Goal: Information Seeking & Learning: Learn about a topic

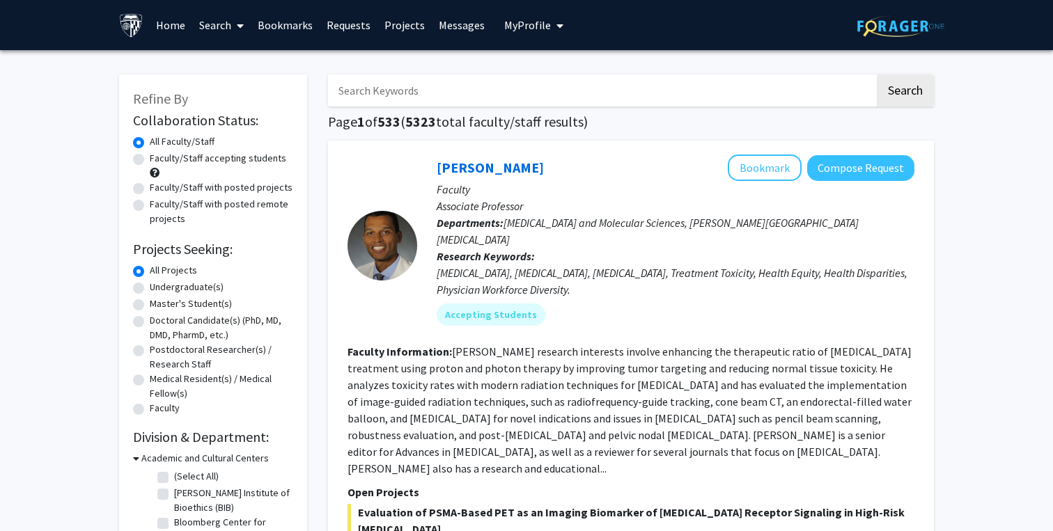
click at [298, 26] on link "Bookmarks" at bounding box center [285, 25] width 69 height 49
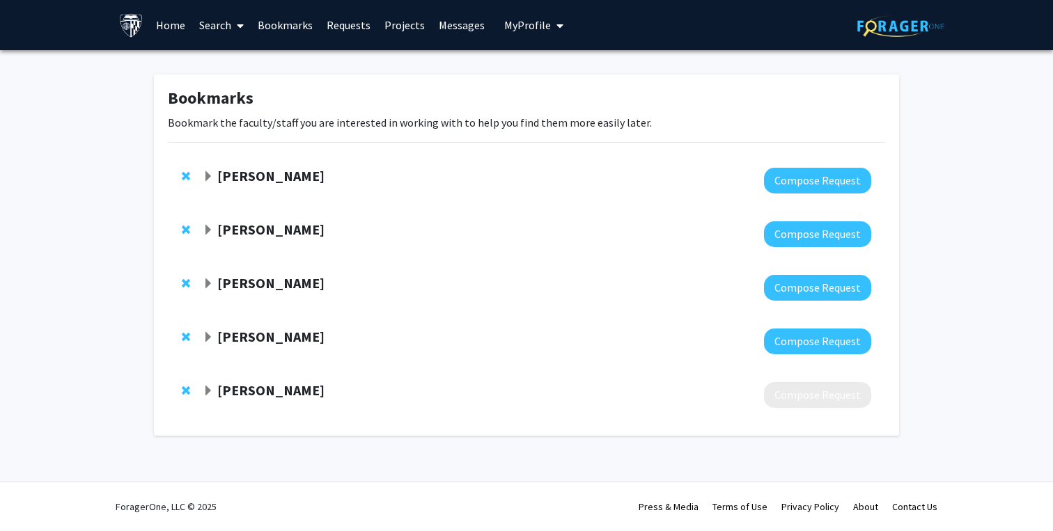
click at [203, 334] on span "Expand John Kim Bookmark" at bounding box center [208, 337] width 11 height 11
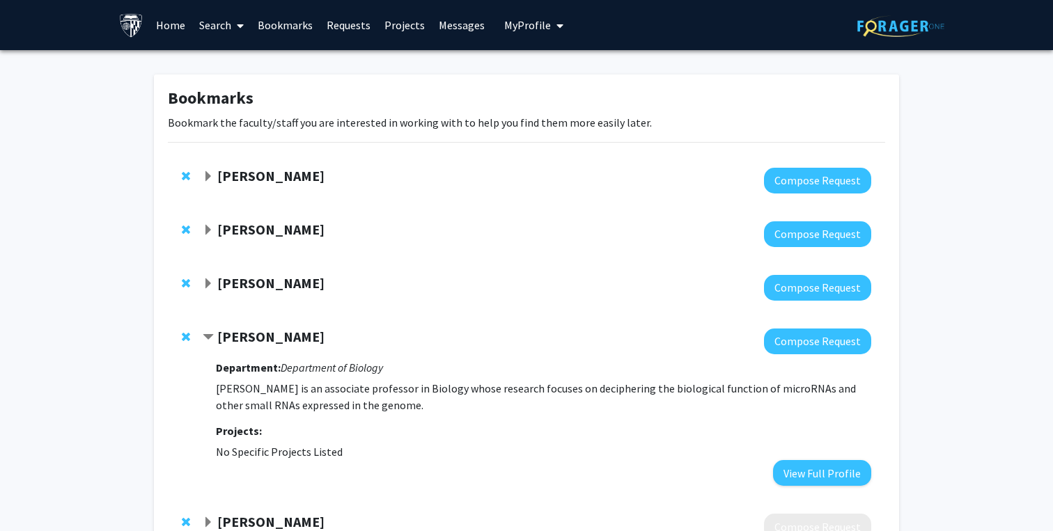
click at [203, 334] on span "Contract John Kim Bookmark" at bounding box center [208, 337] width 11 height 11
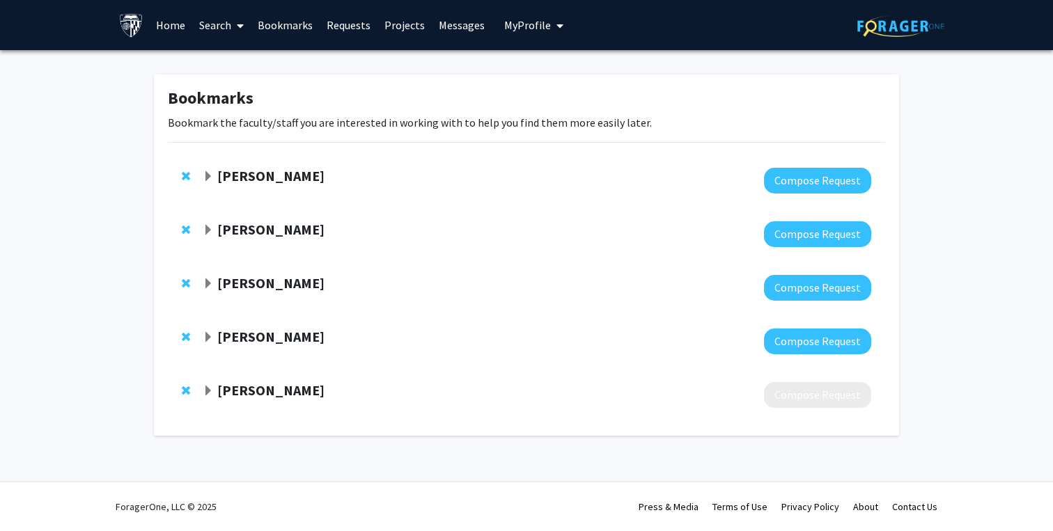
click at [204, 282] on span "Expand Karen Fleming Bookmark" at bounding box center [208, 283] width 11 height 11
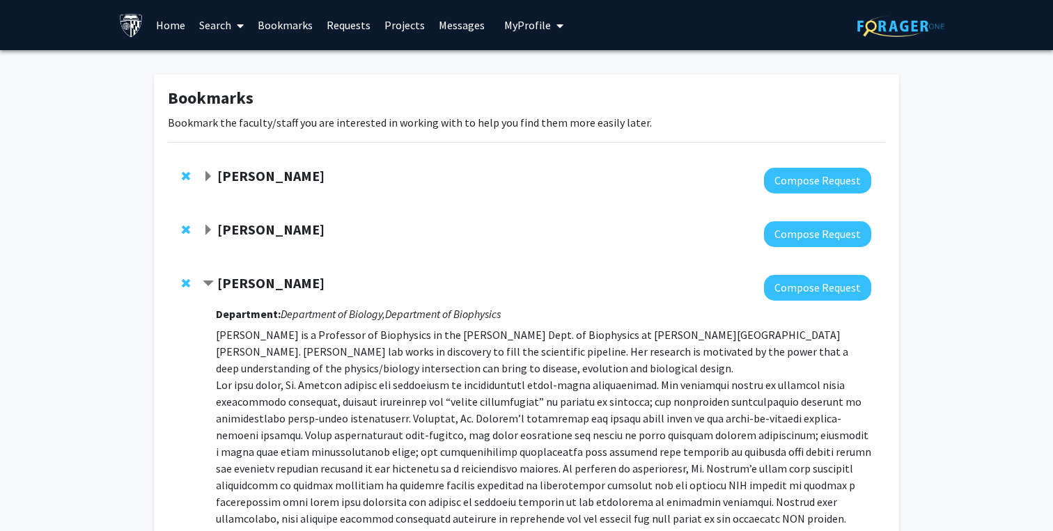
click at [204, 282] on span "Contract Karen Fleming Bookmark" at bounding box center [208, 283] width 11 height 11
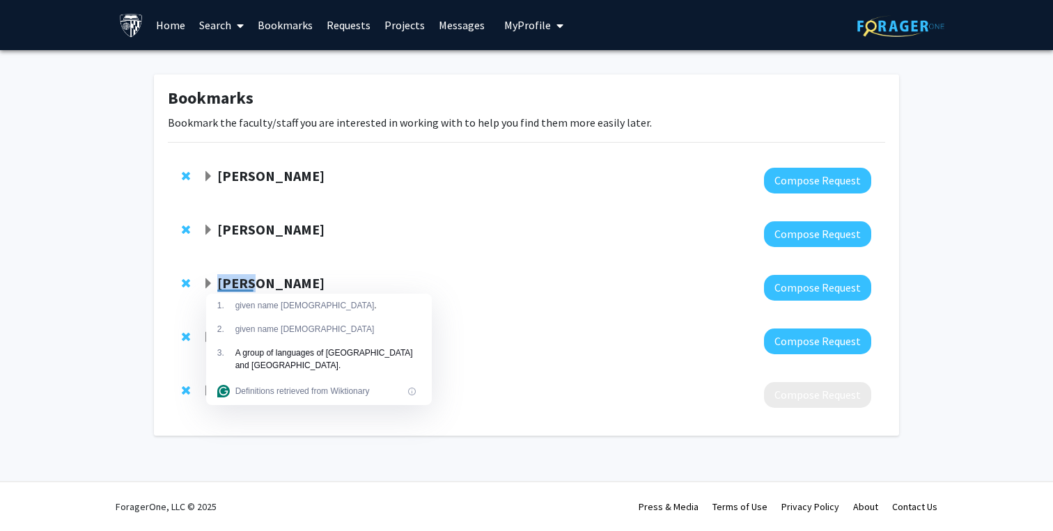
click at [180, 29] on link "Home" at bounding box center [170, 25] width 43 height 49
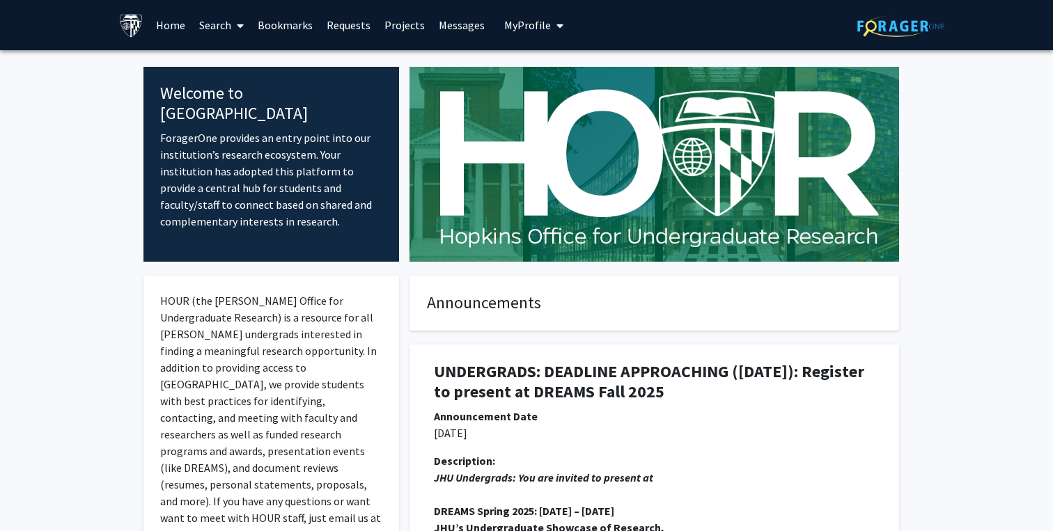
click at [226, 32] on link "Search" at bounding box center [221, 25] width 58 height 49
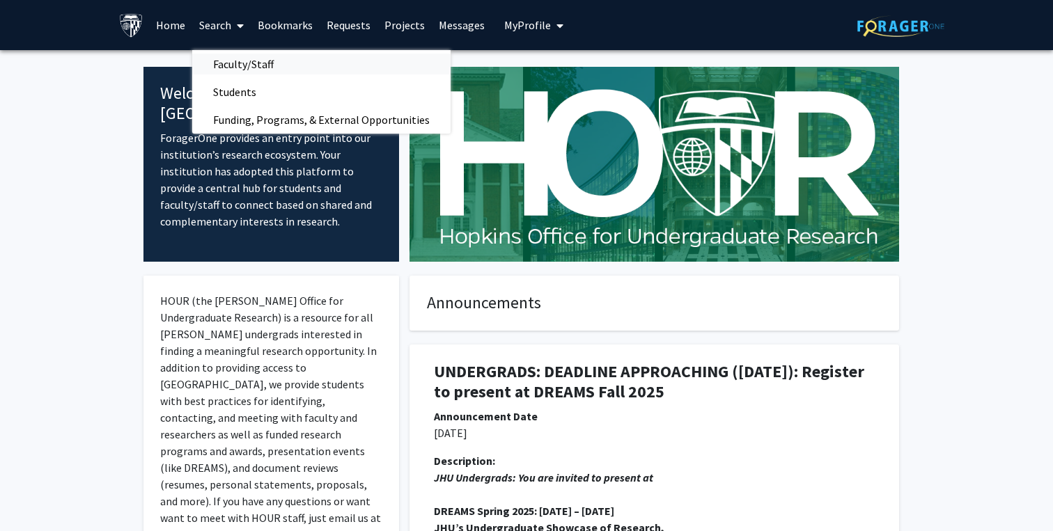
click at [235, 68] on span "Faculty/Staff" at bounding box center [243, 64] width 102 height 28
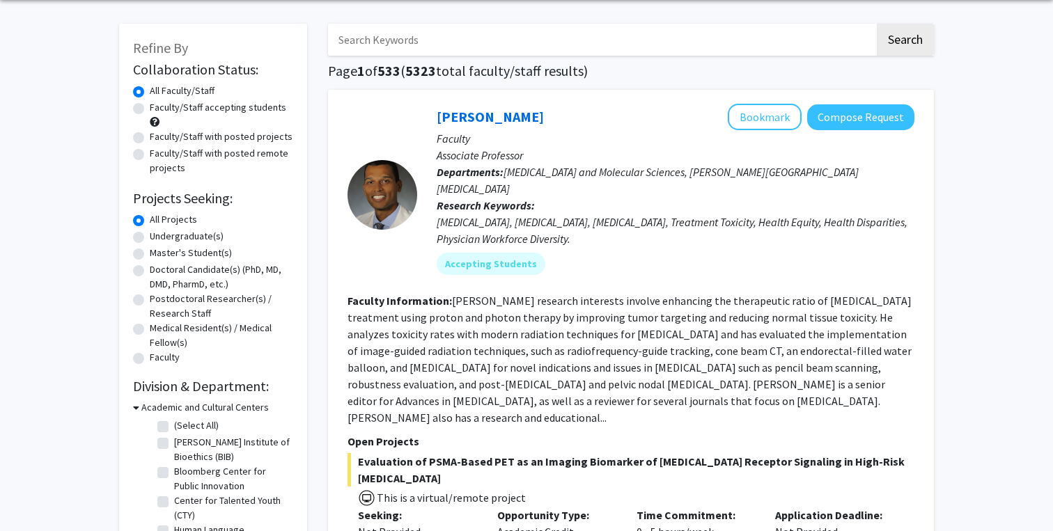
scroll to position [58, 0]
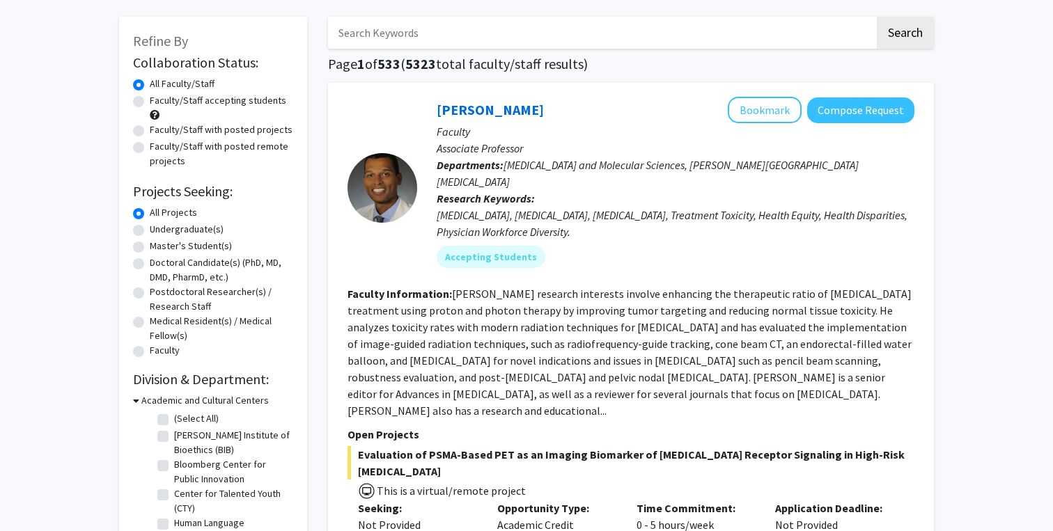
click at [517, 42] on input "Search Keywords" at bounding box center [601, 33] width 546 height 32
click at [876, 17] on button "Search" at bounding box center [904, 33] width 57 height 32
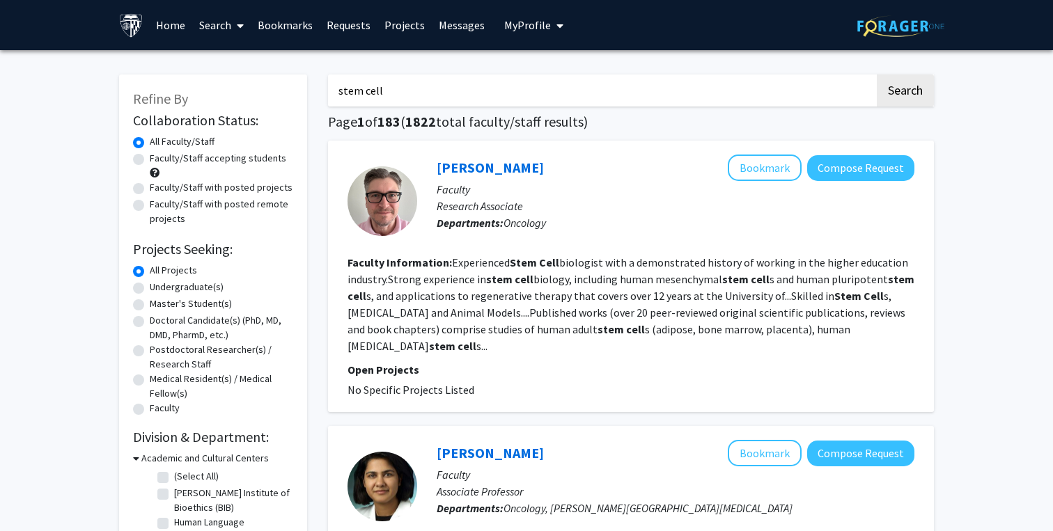
drag, startPoint x: 428, startPoint y: 95, endPoint x: 237, endPoint y: 95, distance: 190.7
type input "CRISPR"
click at [876, 74] on button "Search" at bounding box center [904, 90] width 57 height 32
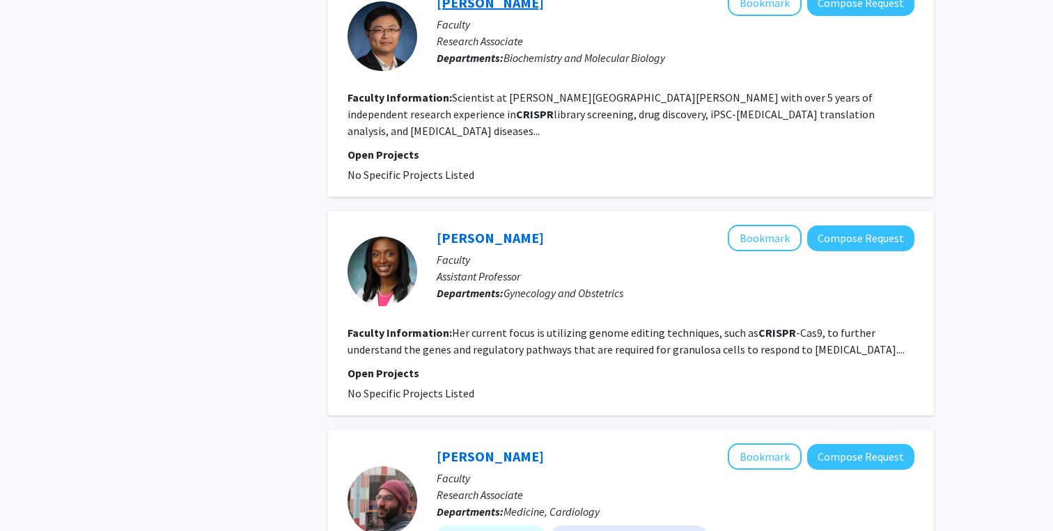
scroll to position [1213, 0]
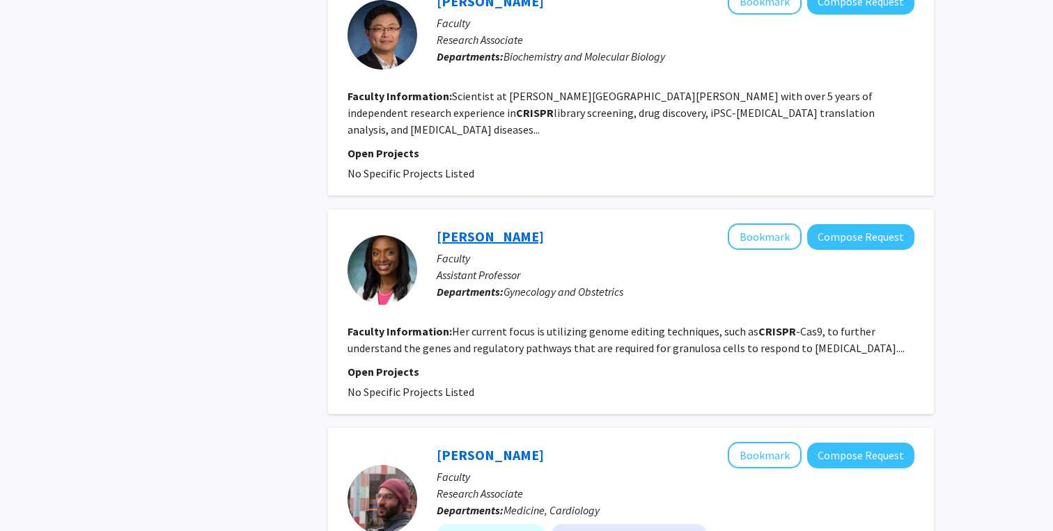
click at [508, 228] on link "[PERSON_NAME]" at bounding box center [489, 236] width 107 height 17
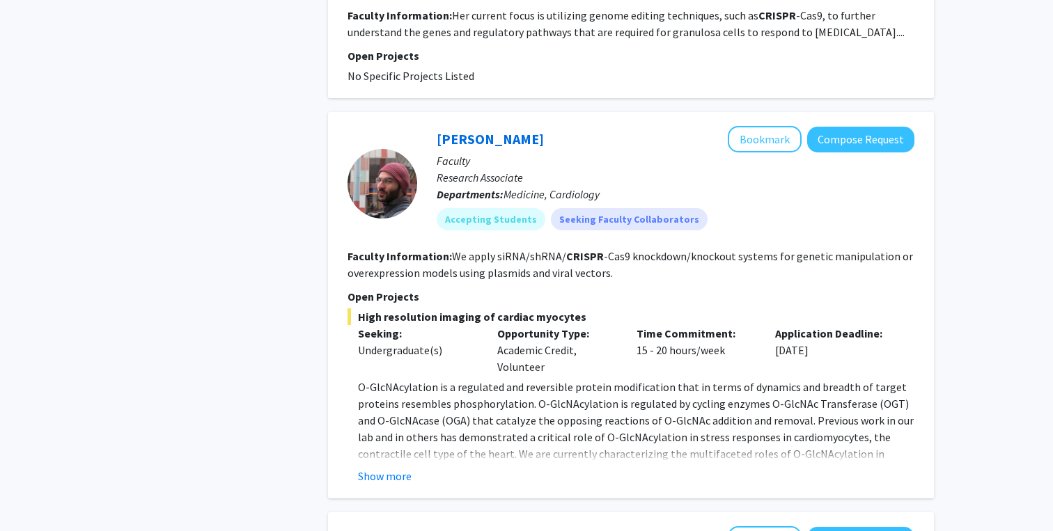
scroll to position [1520, 0]
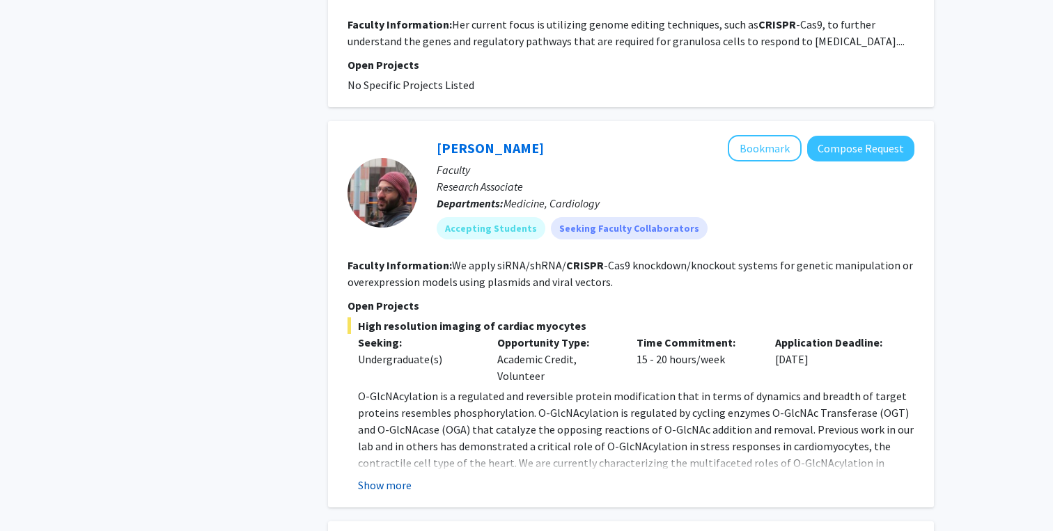
click at [393, 477] on button "Show more" at bounding box center [385, 485] width 54 height 17
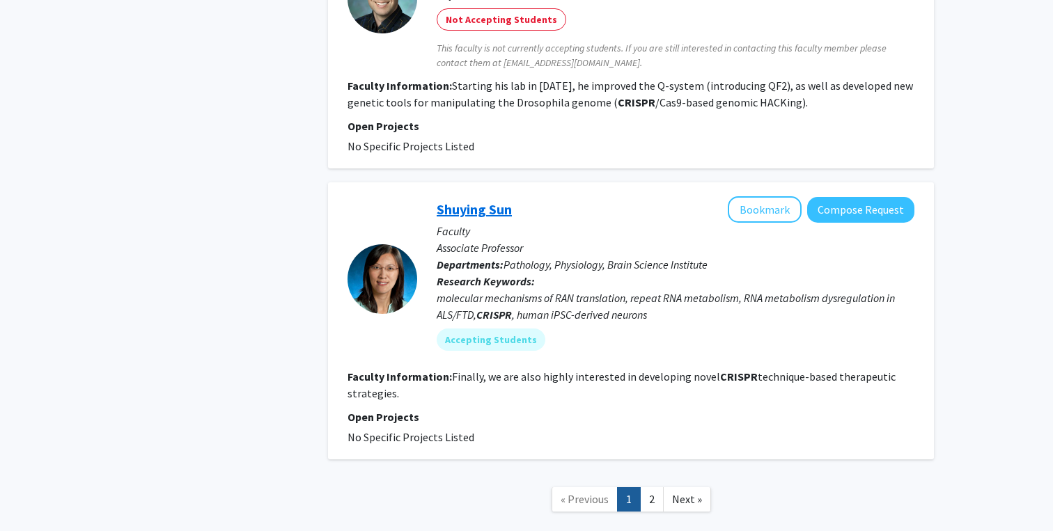
scroll to position [2461, 0]
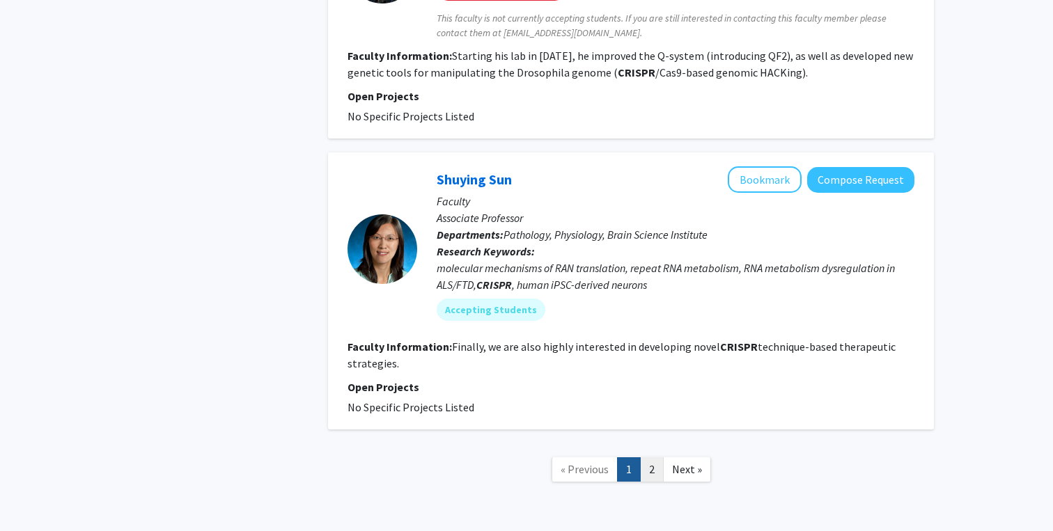
click at [649, 457] on link "2" at bounding box center [652, 469] width 24 height 24
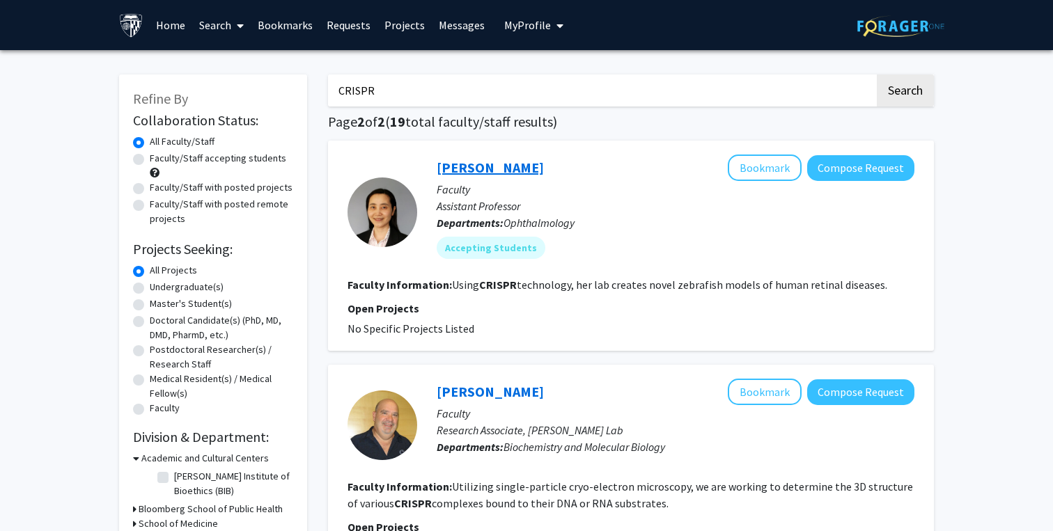
click at [495, 172] on link "[PERSON_NAME]" at bounding box center [489, 167] width 107 height 17
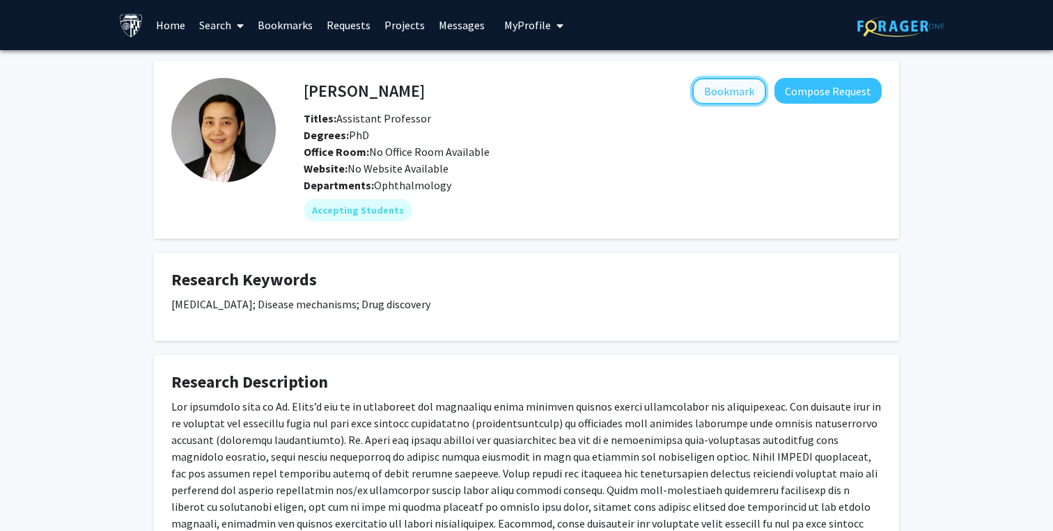
click at [714, 86] on button "Bookmark" at bounding box center [729, 91] width 74 height 26
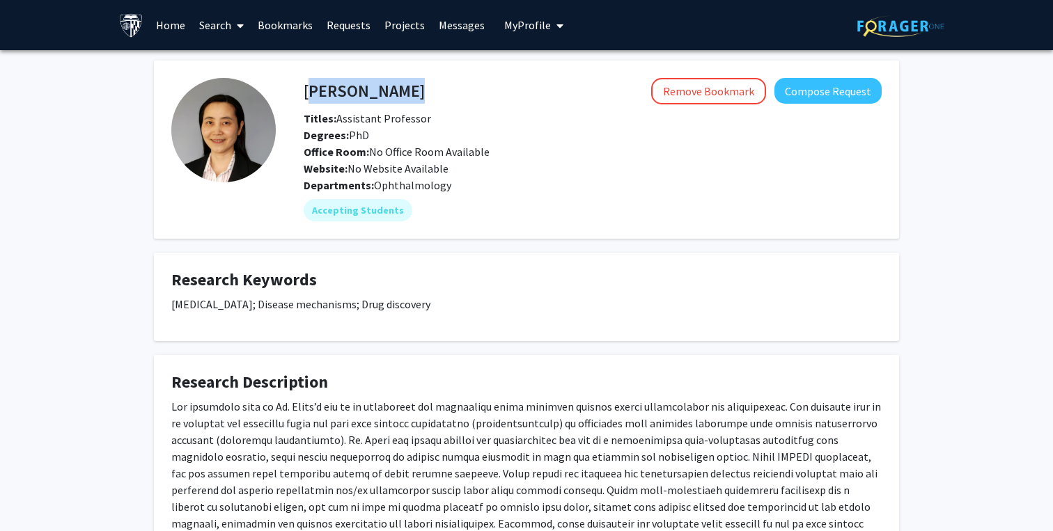
drag, startPoint x: 304, startPoint y: 93, endPoint x: 400, endPoint y: 88, distance: 95.5
click at [400, 88] on div "[PERSON_NAME] Remove Bookmark Compose Request" at bounding box center [592, 91] width 599 height 26
copy h4 "[PERSON_NAME]"
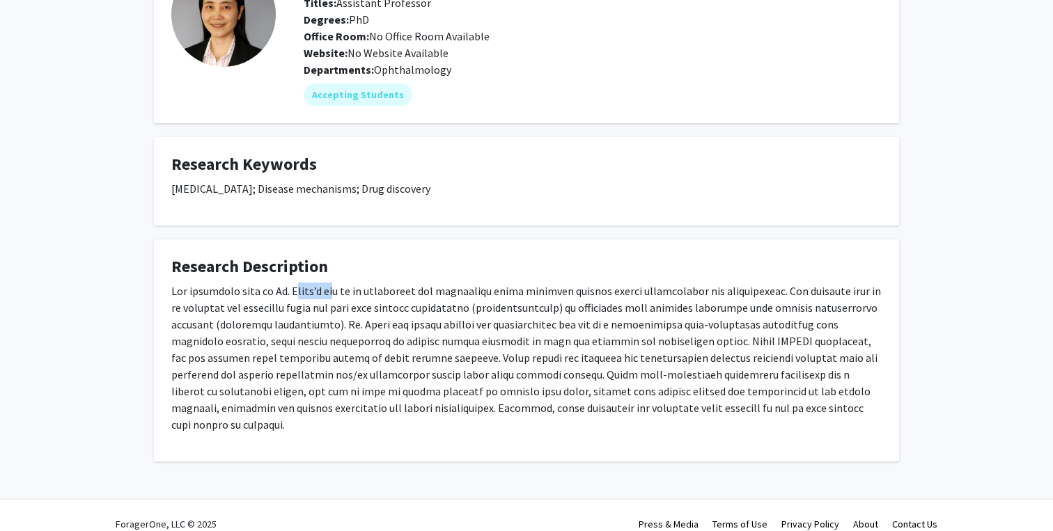
drag, startPoint x: 295, startPoint y: 290, endPoint x: 342, endPoint y: 292, distance: 46.7
click at [342, 294] on p at bounding box center [526, 358] width 710 height 150
click at [342, 292] on p at bounding box center [526, 358] width 710 height 150
drag, startPoint x: 345, startPoint y: 292, endPoint x: 293, endPoint y: 292, distance: 52.2
click at [293, 292] on p at bounding box center [526, 358] width 710 height 150
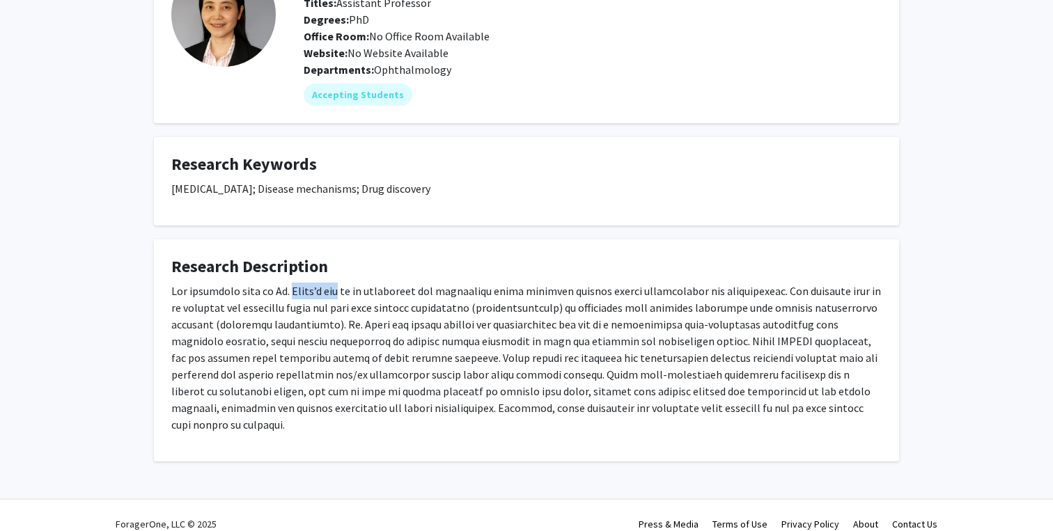
click at [293, 292] on p at bounding box center [526, 358] width 710 height 150
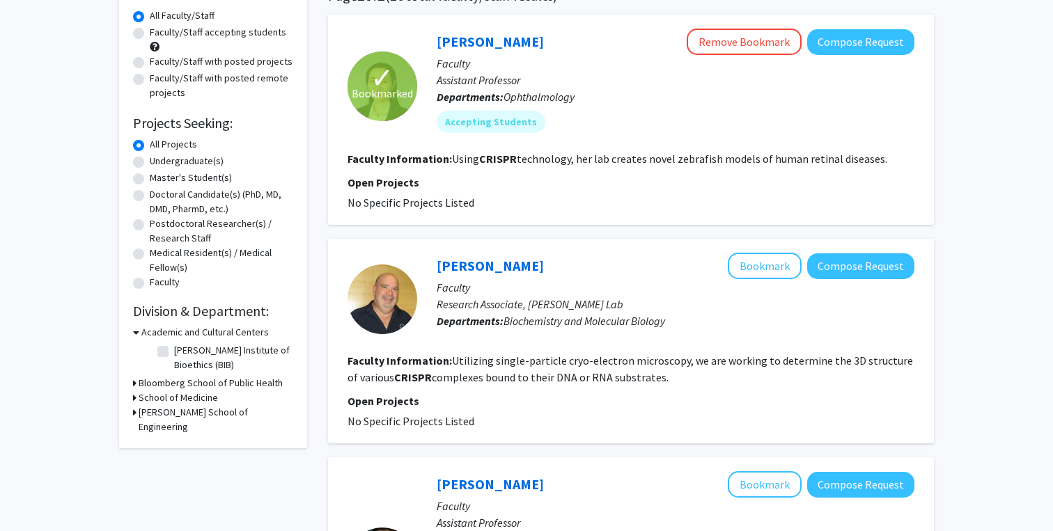
scroll to position [118, 0]
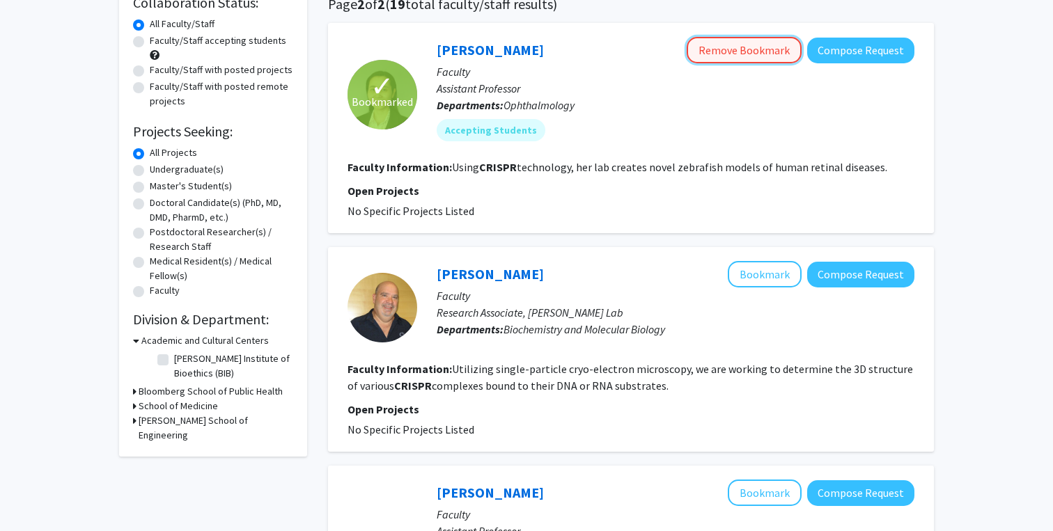
click at [739, 55] on button "Remove Bookmark" at bounding box center [743, 50] width 115 height 26
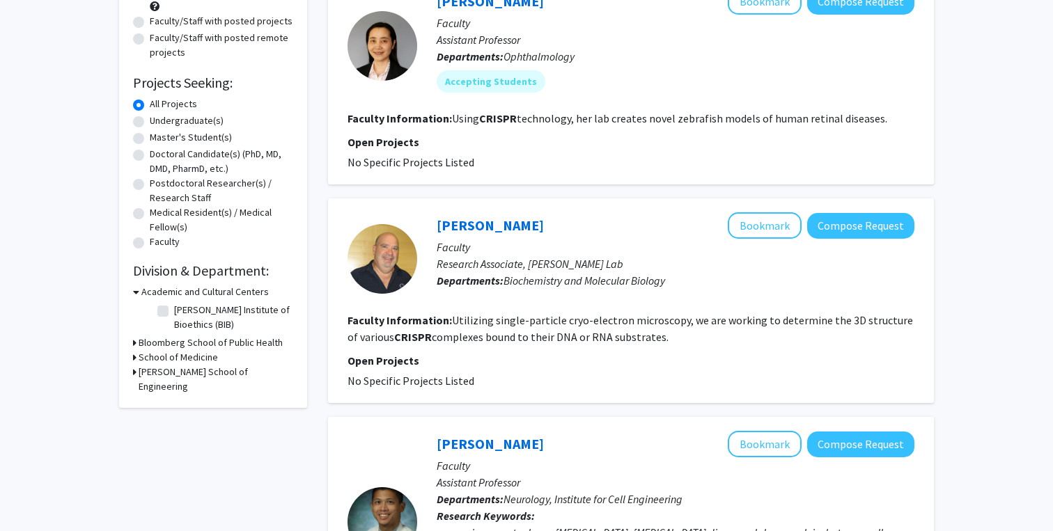
scroll to position [0, 0]
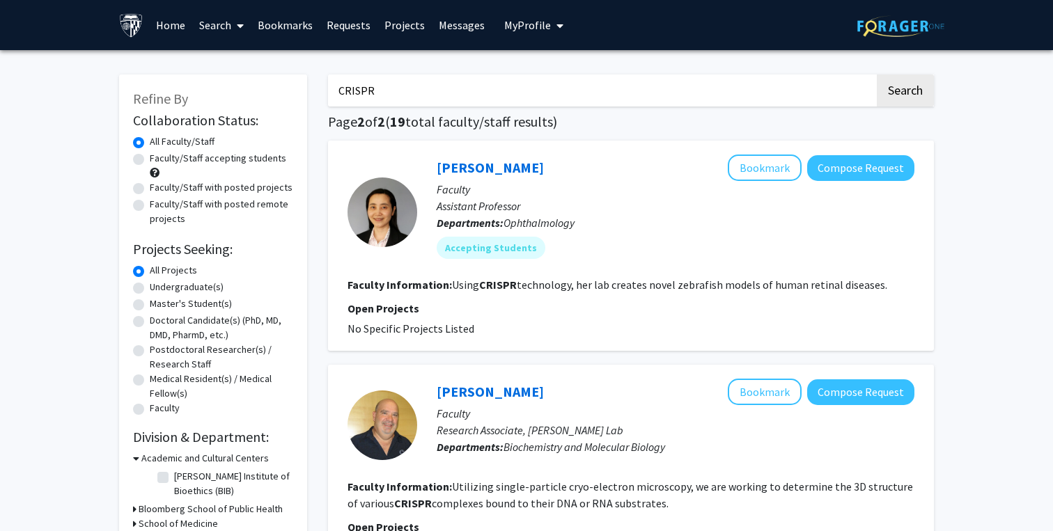
drag, startPoint x: 408, startPoint y: 88, endPoint x: 286, endPoint y: 88, distance: 121.8
click at [175, 142] on label "All Faculty/Staff" at bounding box center [182, 141] width 65 height 15
click at [159, 142] on input "All Faculty/Staff" at bounding box center [154, 138] width 9 height 9
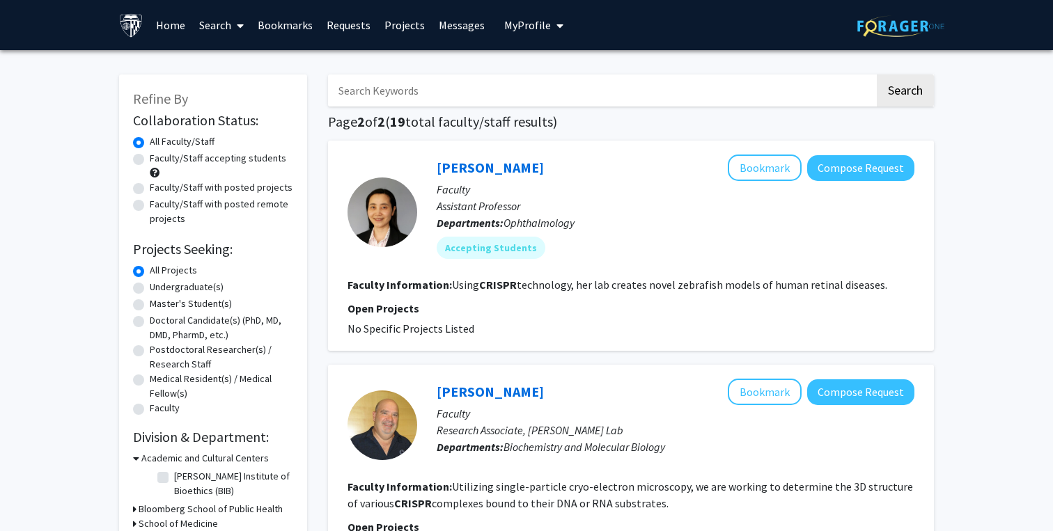
click at [911, 84] on button "Search" at bounding box center [904, 90] width 57 height 32
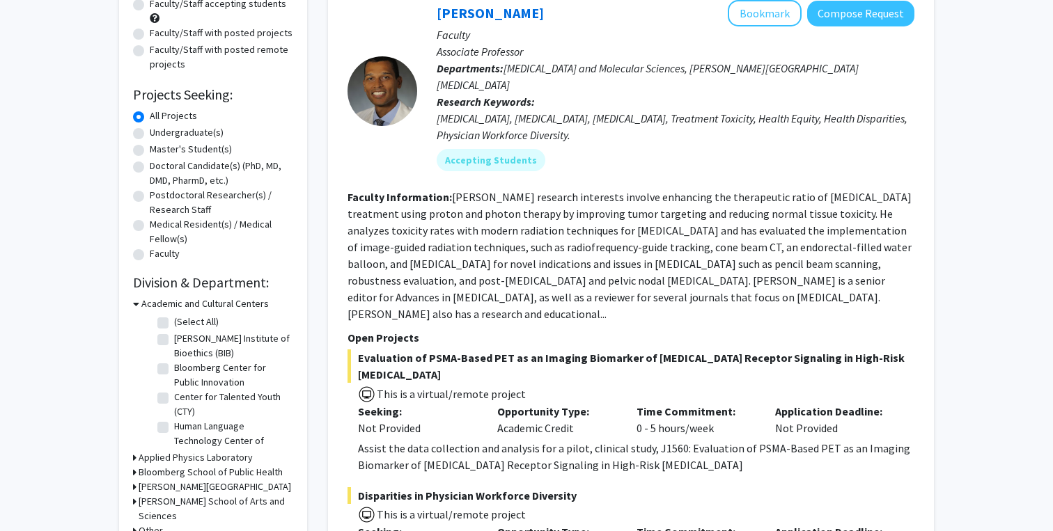
scroll to position [192, 0]
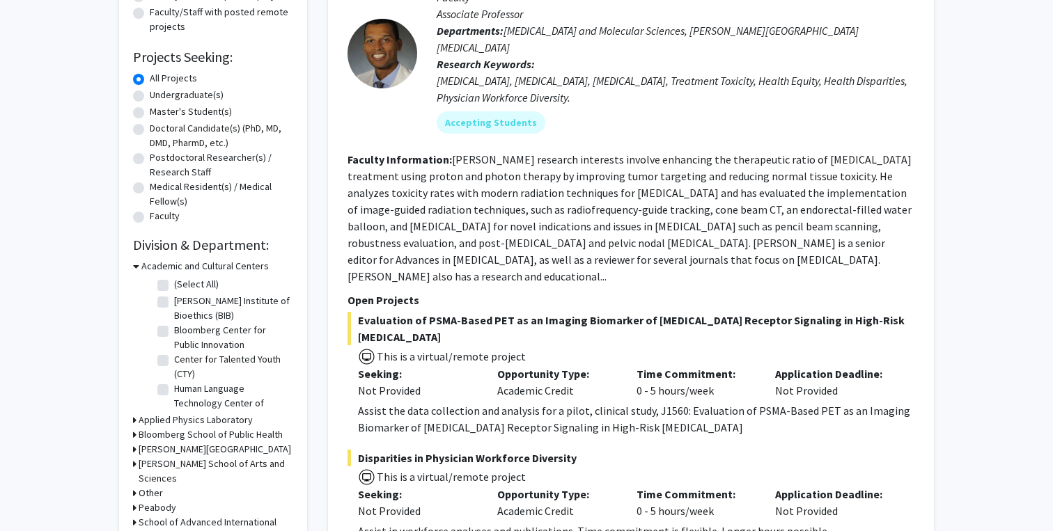
click at [139, 271] on div "Academic and Cultural Centers" at bounding box center [213, 266] width 160 height 15
click at [138, 271] on icon at bounding box center [136, 266] width 6 height 15
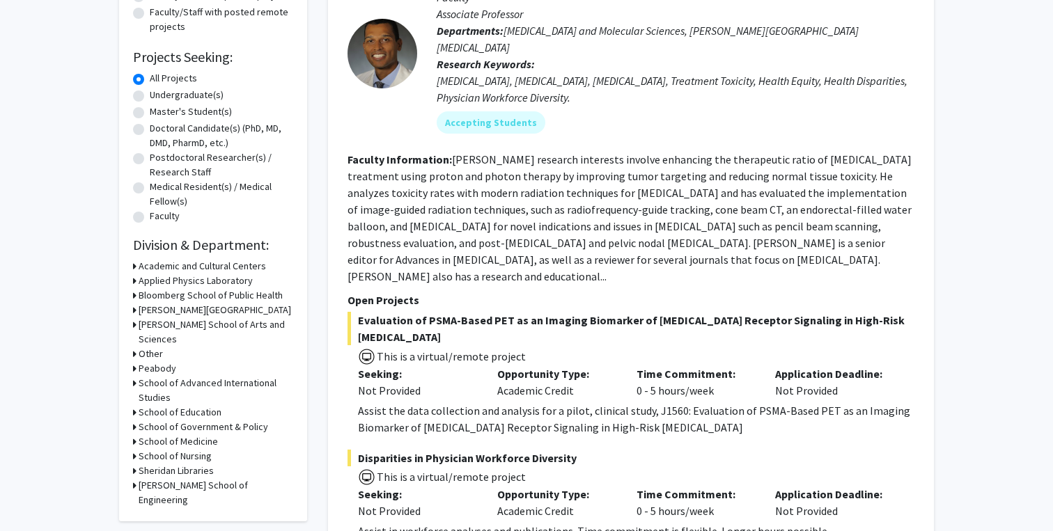
click at [134, 324] on icon at bounding box center [134, 324] width 3 height 15
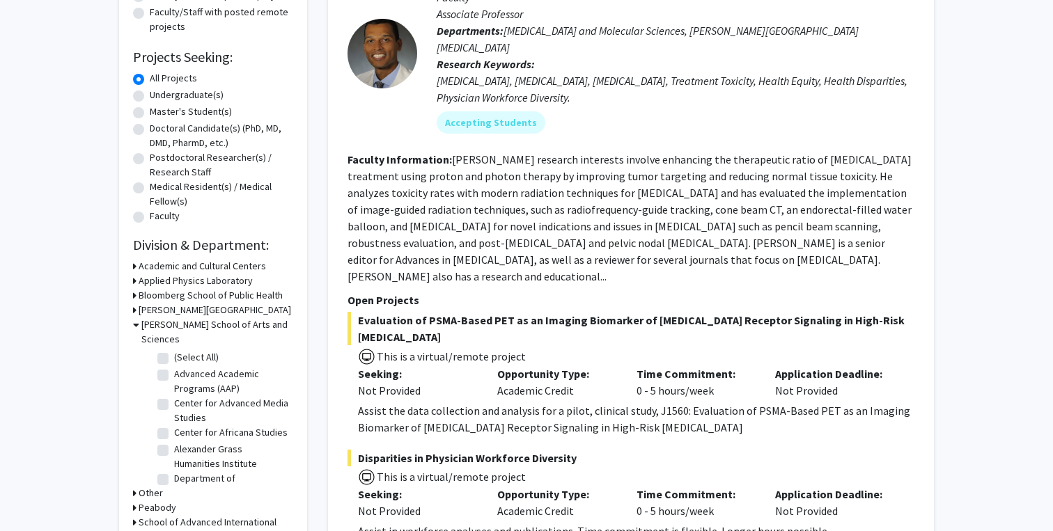
click at [134, 324] on icon at bounding box center [136, 324] width 6 height 15
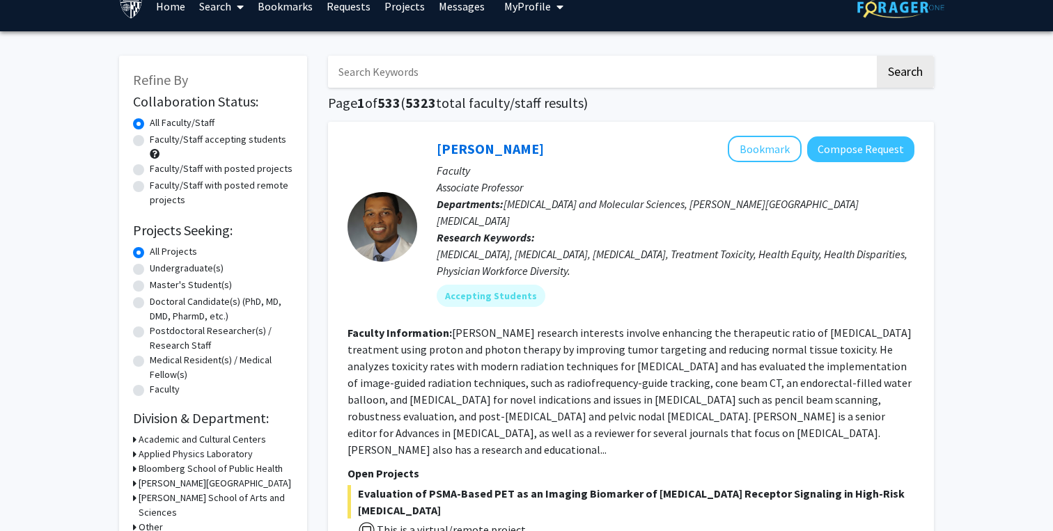
scroll to position [0, 0]
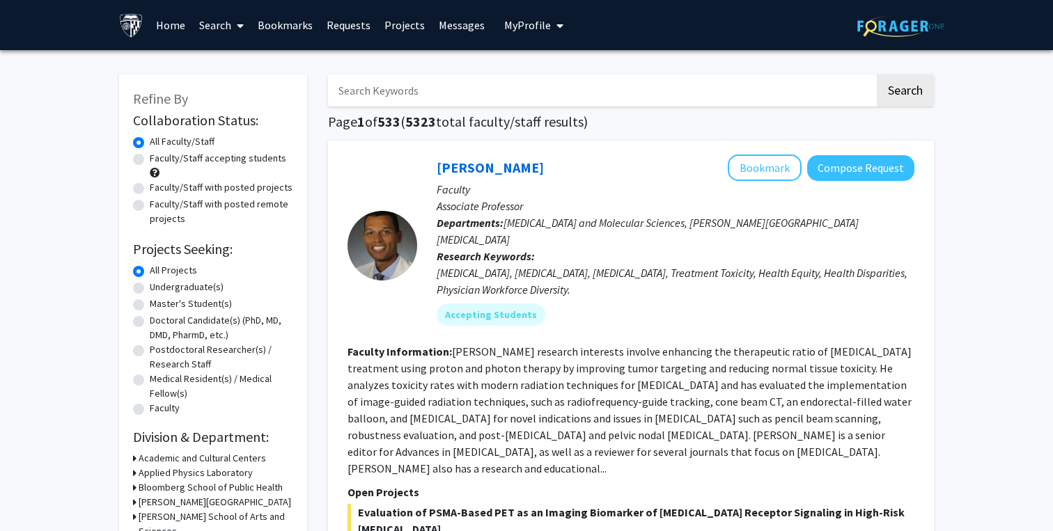
click at [150, 287] on label "Undergraduate(s)" at bounding box center [187, 287] width 74 height 15
click at [150, 287] on input "Undergraduate(s)" at bounding box center [154, 284] width 9 height 9
radio input "true"
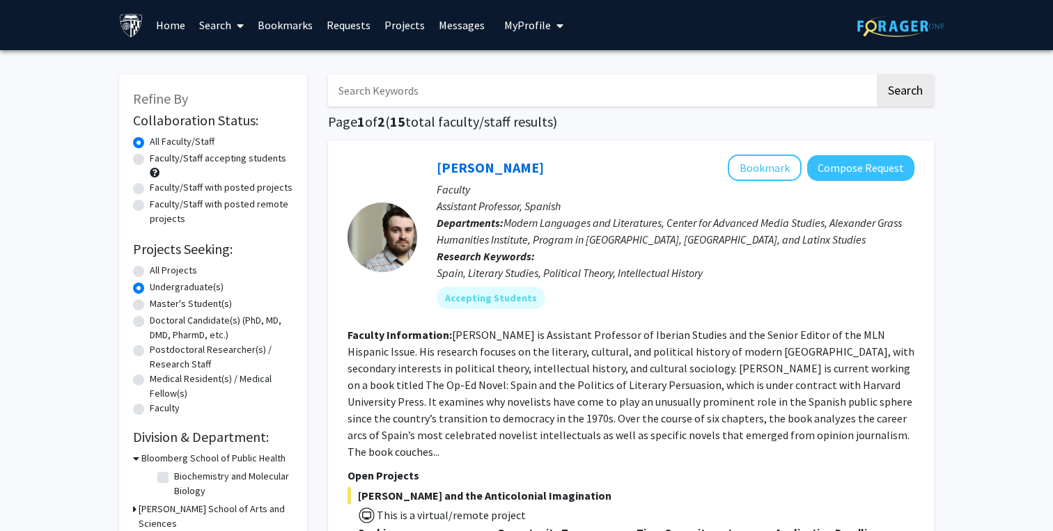
click at [150, 271] on label "All Projects" at bounding box center [173, 270] width 47 height 15
click at [150, 271] on input "All Projects" at bounding box center [154, 267] width 9 height 9
radio input "true"
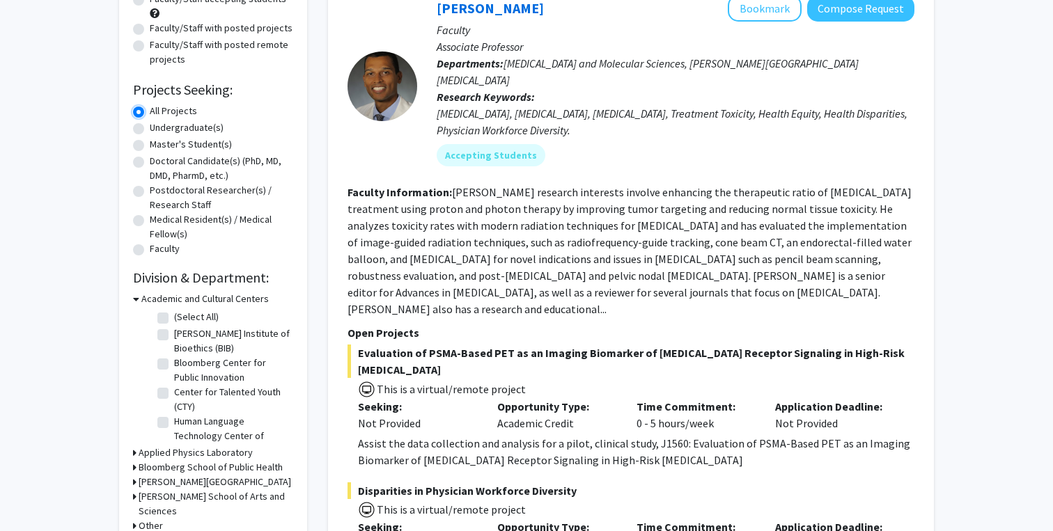
scroll to position [183, 0]
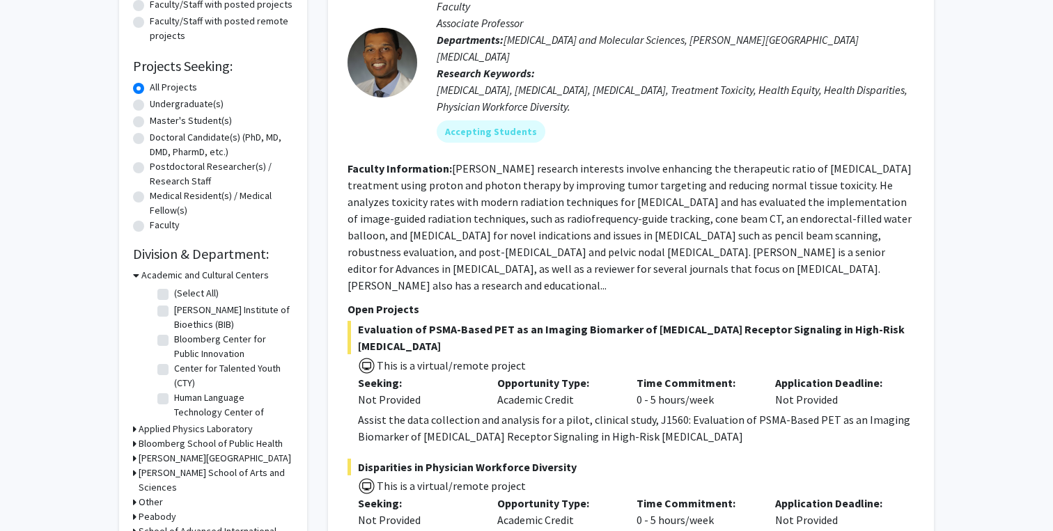
click at [137, 276] on icon at bounding box center [136, 275] width 6 height 15
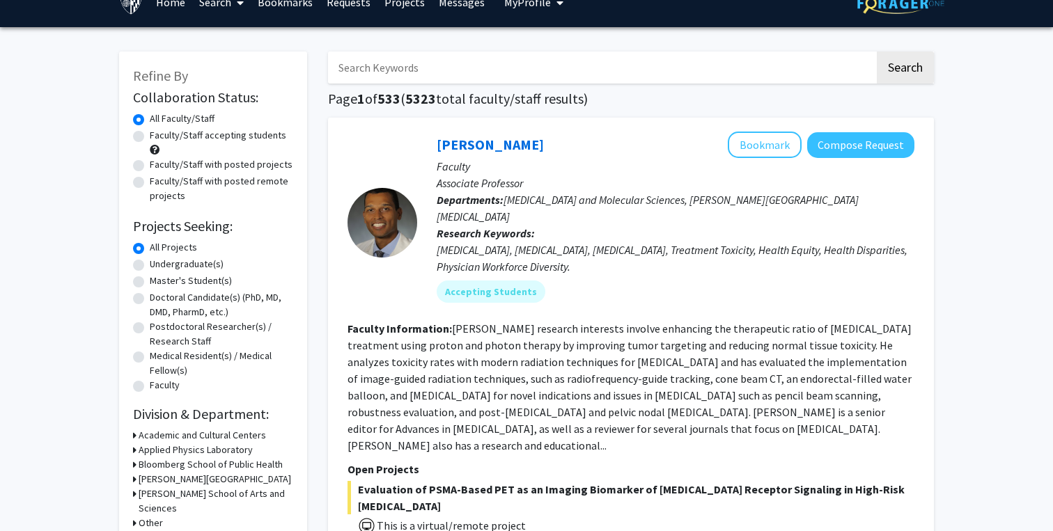
scroll to position [0, 0]
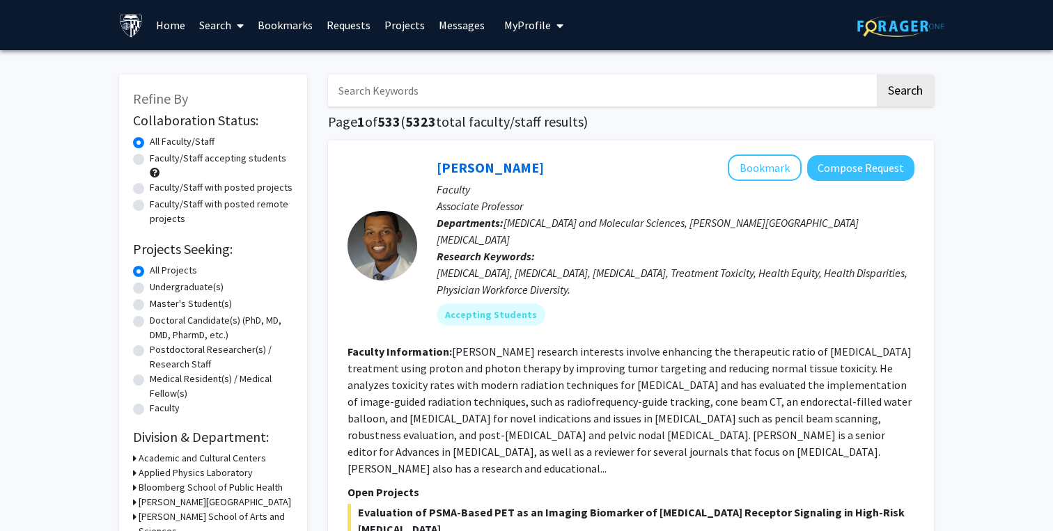
click at [435, 96] on input "Search Keywords" at bounding box center [601, 90] width 546 height 32
type input "R"
click at [405, 24] on link "Projects" at bounding box center [404, 25] width 54 height 49
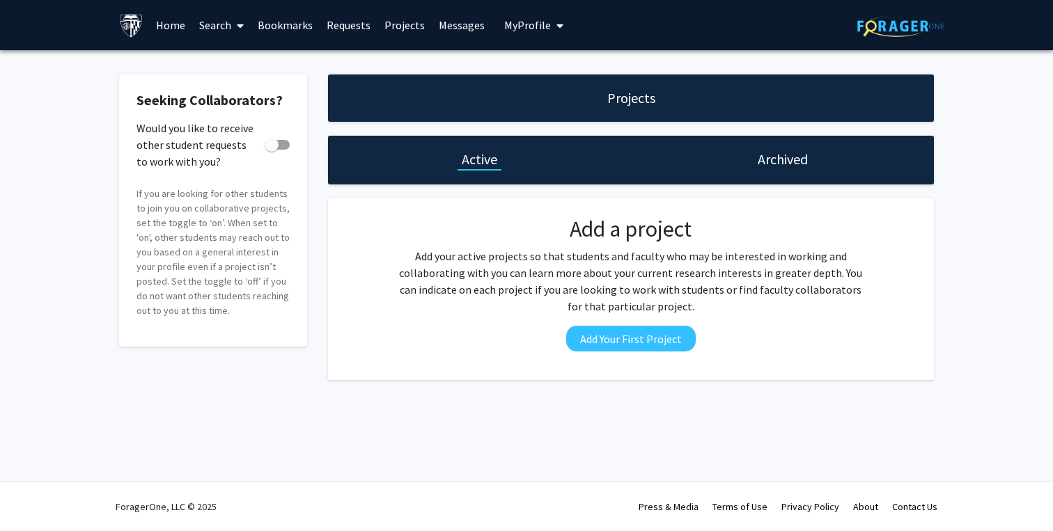
click at [210, 24] on link "Search" at bounding box center [221, 25] width 58 height 49
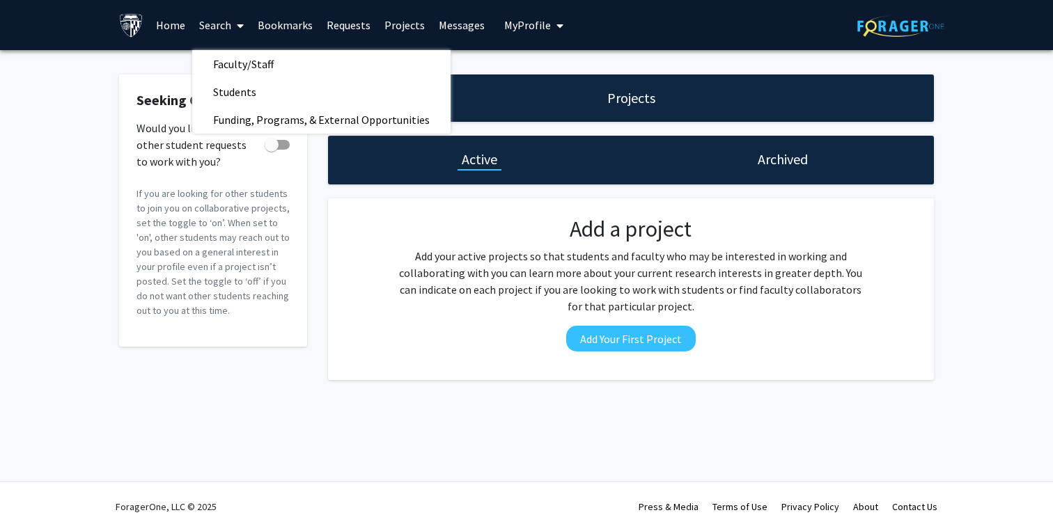
click at [226, 23] on link "Search" at bounding box center [221, 25] width 58 height 49
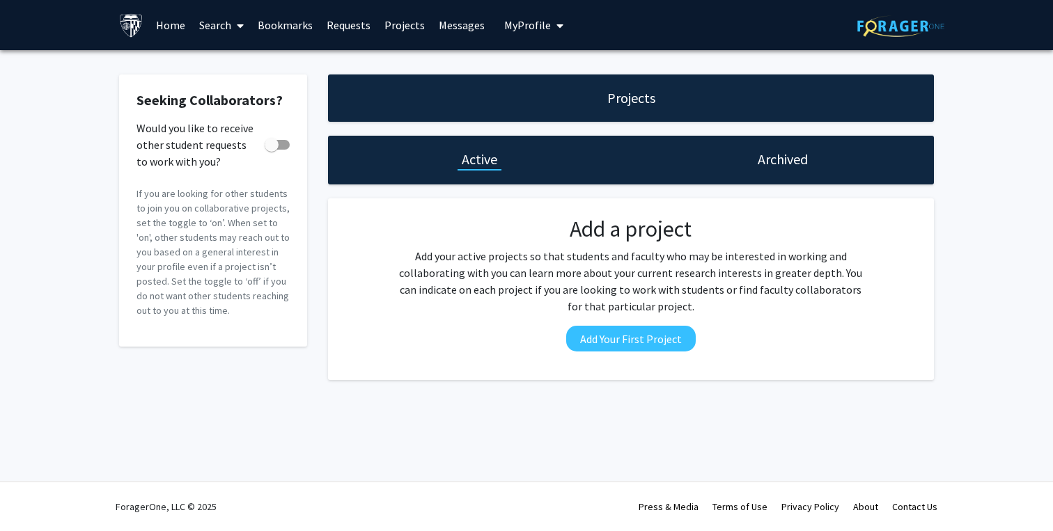
click at [228, 33] on link "Search" at bounding box center [221, 25] width 58 height 49
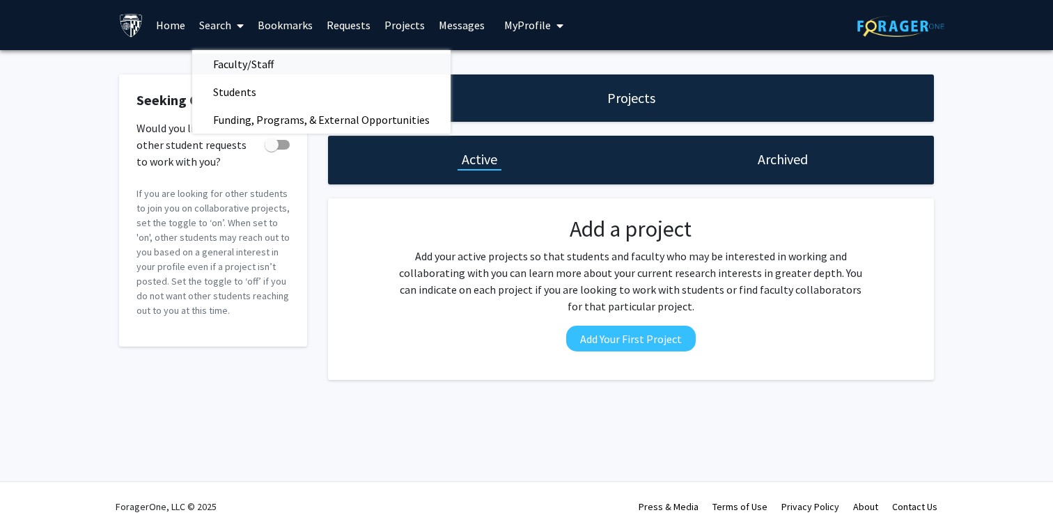
click at [232, 69] on span "Faculty/Staff" at bounding box center [243, 64] width 102 height 28
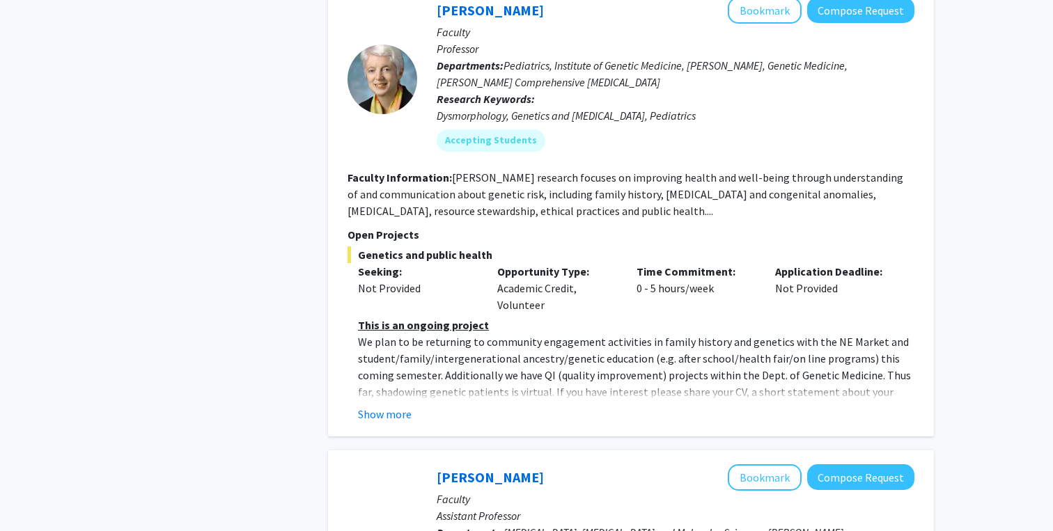
scroll to position [3905, 0]
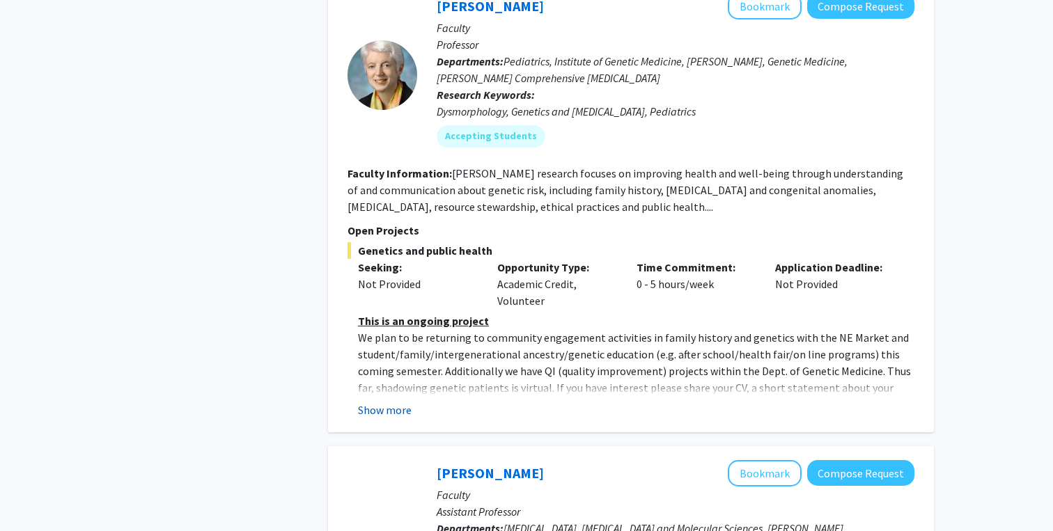
click at [405, 402] on button "Show more" at bounding box center [385, 410] width 54 height 17
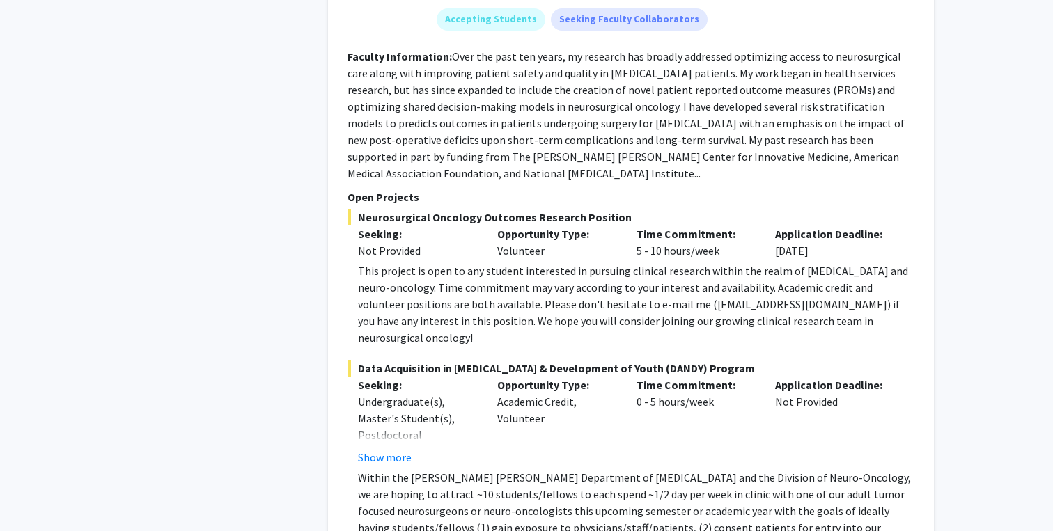
scroll to position [4611, 0]
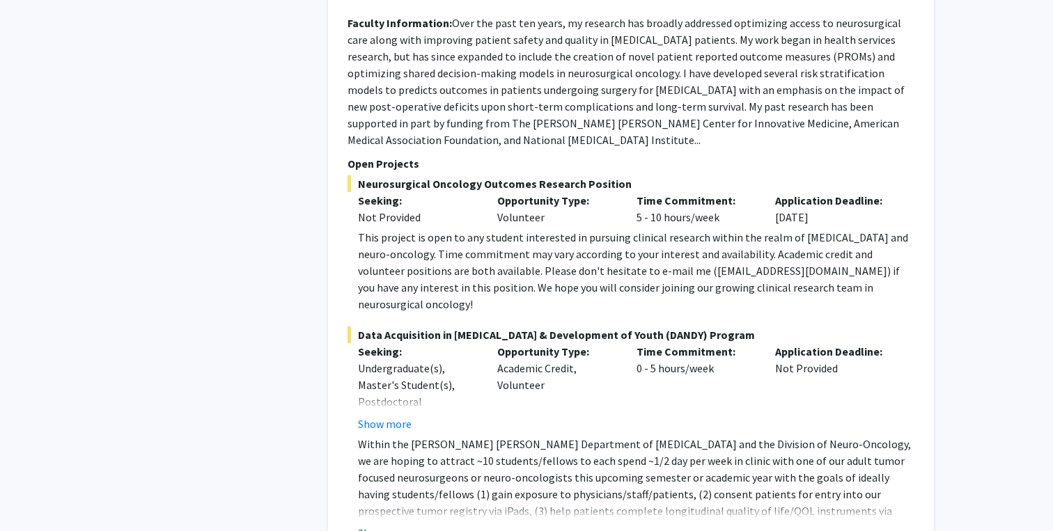
click at [398, 525] on button "Show more" at bounding box center [385, 533] width 54 height 17
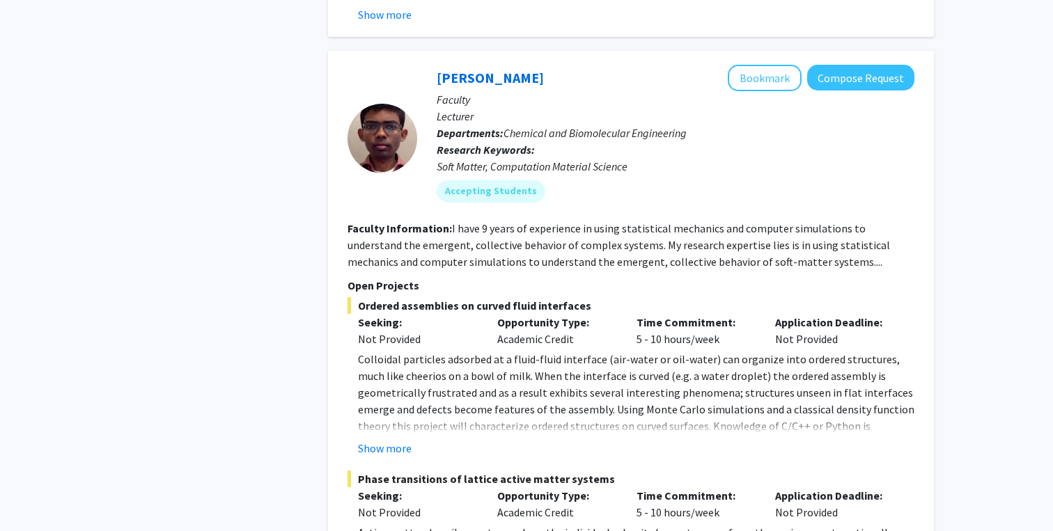
scroll to position [6862, 0]
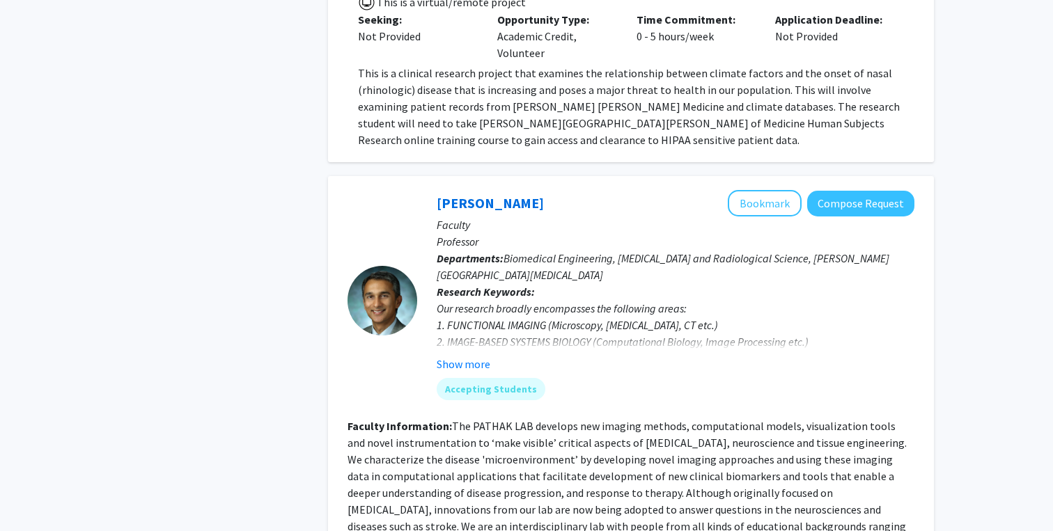
scroll to position [1162, 0]
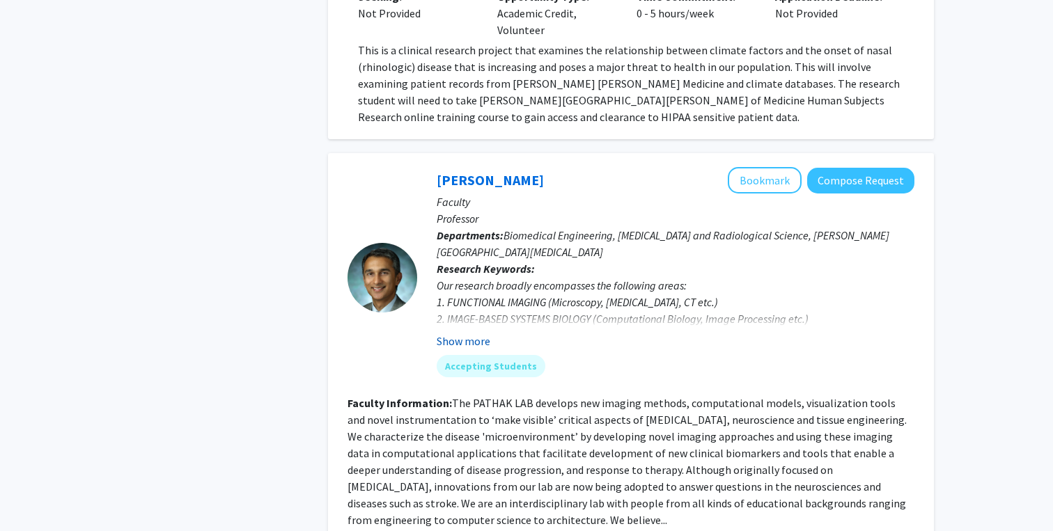
click at [475, 333] on button "Show more" at bounding box center [463, 341] width 54 height 17
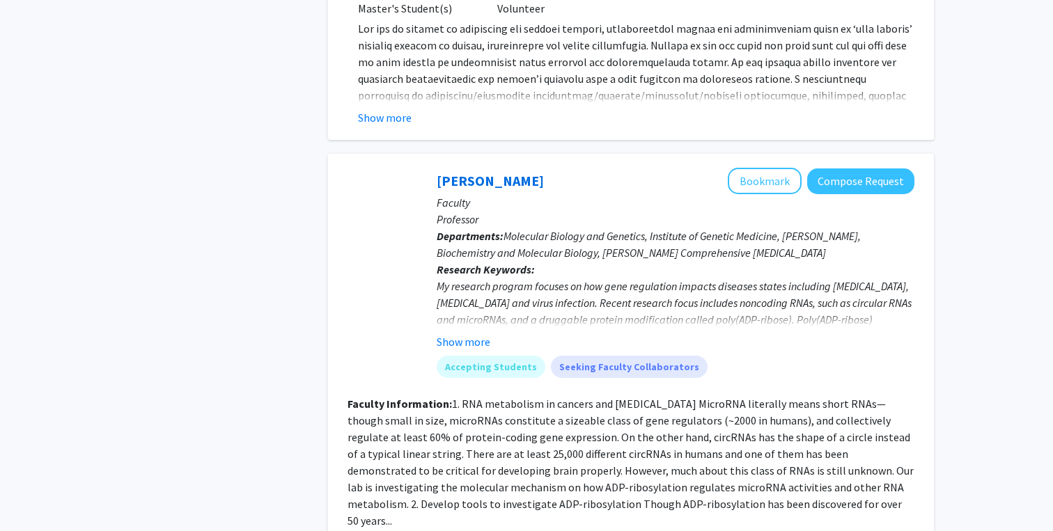
scroll to position [1813, 0]
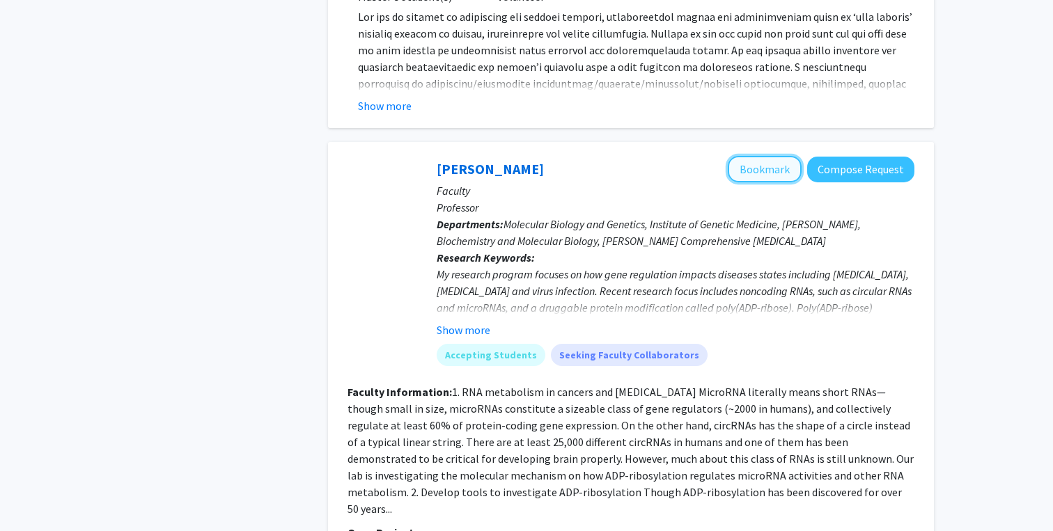
click at [783, 157] on button "Bookmark" at bounding box center [764, 169] width 74 height 26
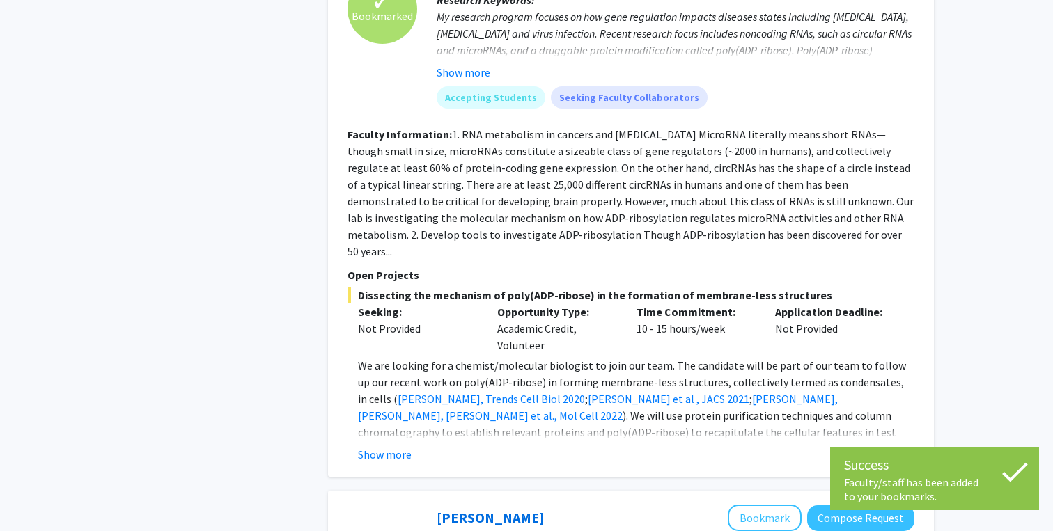
scroll to position [2073, 0]
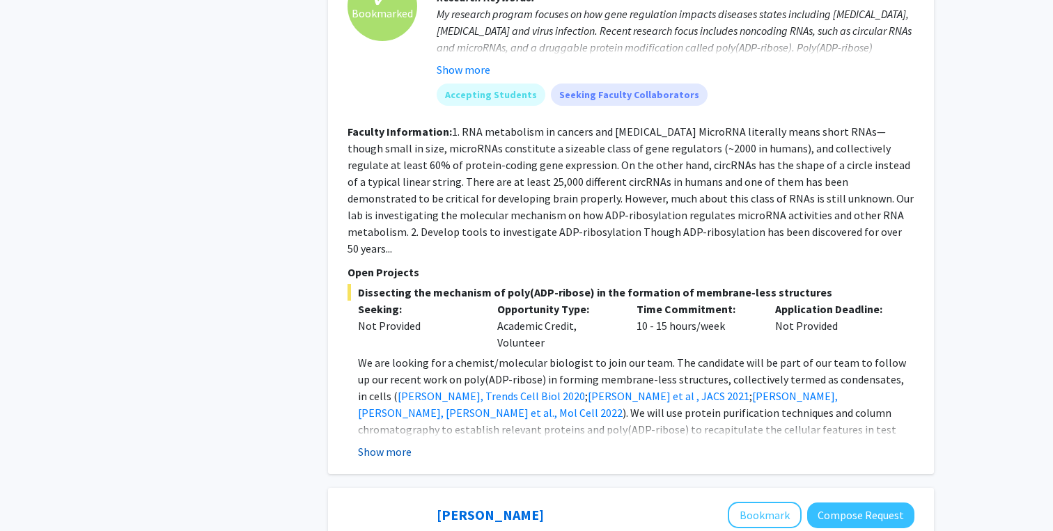
click at [408, 443] on button "Show more" at bounding box center [385, 451] width 54 height 17
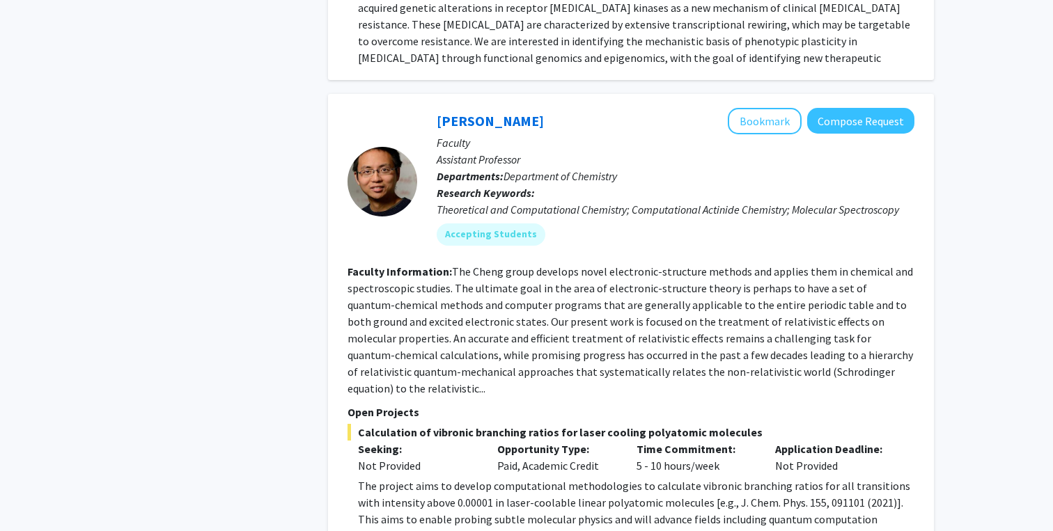
scroll to position [5118, 0]
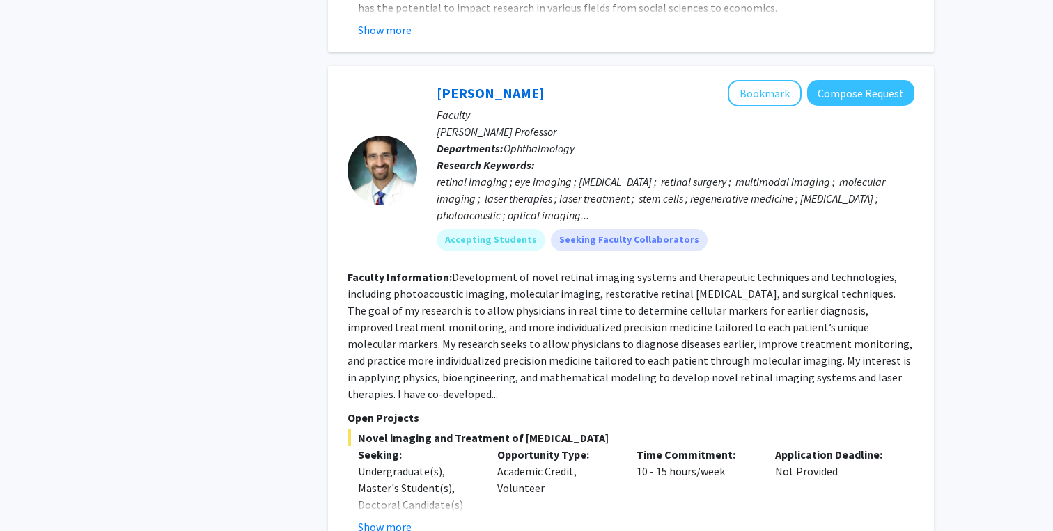
scroll to position [1243, 0]
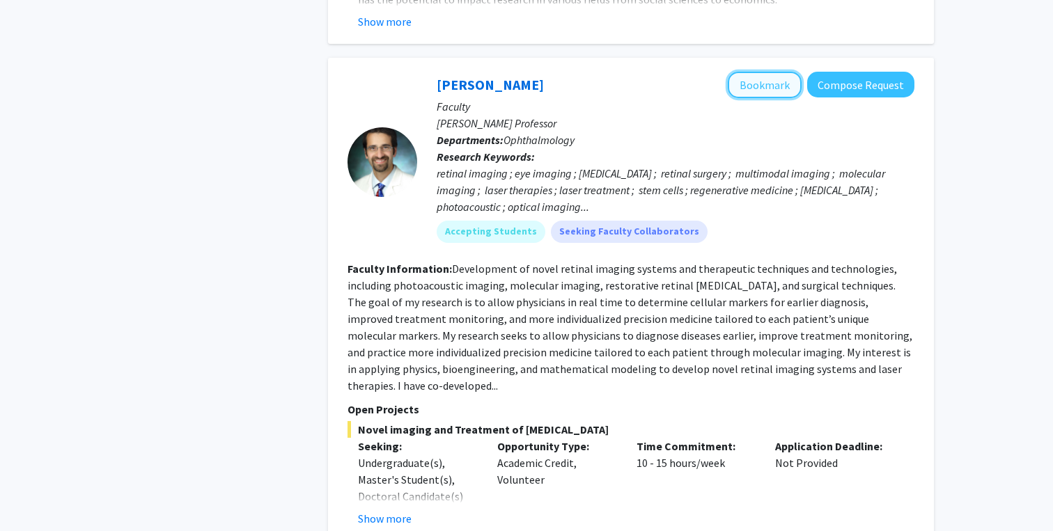
click at [784, 72] on button "Bookmark" at bounding box center [764, 85] width 74 height 26
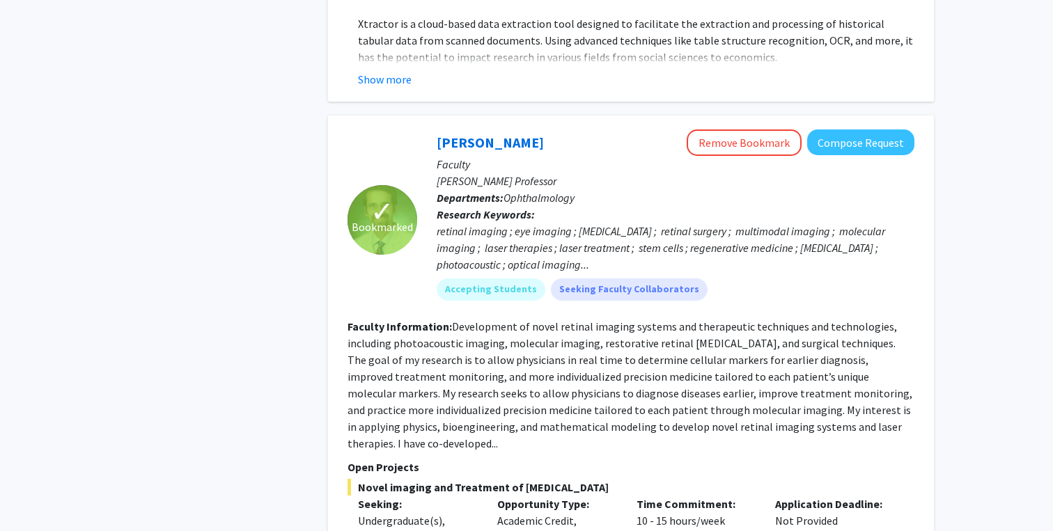
scroll to position [1190, 0]
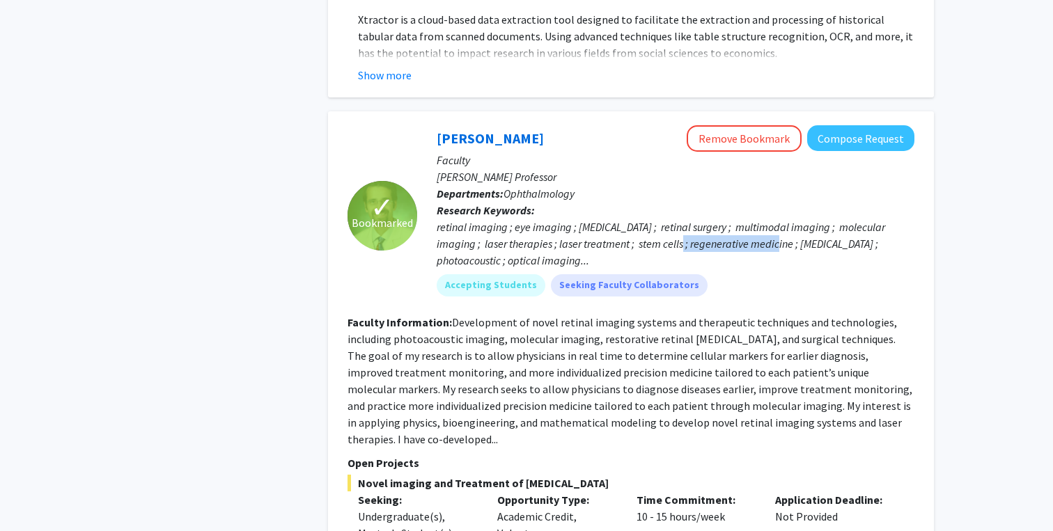
drag, startPoint x: 643, startPoint y: 177, endPoint x: 743, endPoint y: 182, distance: 101.1
click at [743, 219] on div "retinal imaging ; eye imaging ; [MEDICAL_DATA] ; retinal surgery ; multimodal i…" at bounding box center [675, 244] width 478 height 50
copy div "regenerative medicine"
click at [725, 315] on fg-read-more "Development of novel retinal imaging systems and therapeutic techniques and tec…" at bounding box center [629, 380] width 565 height 131
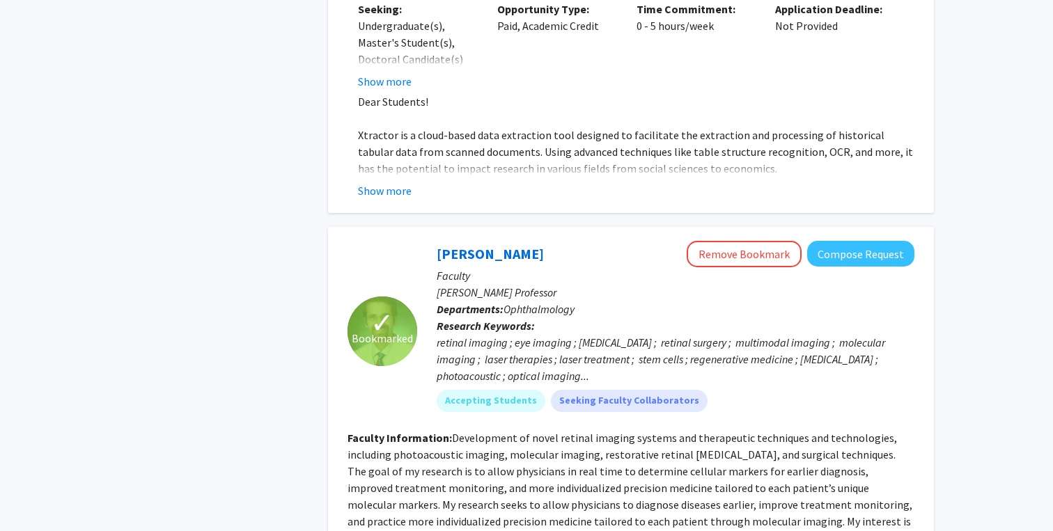
scroll to position [0, 0]
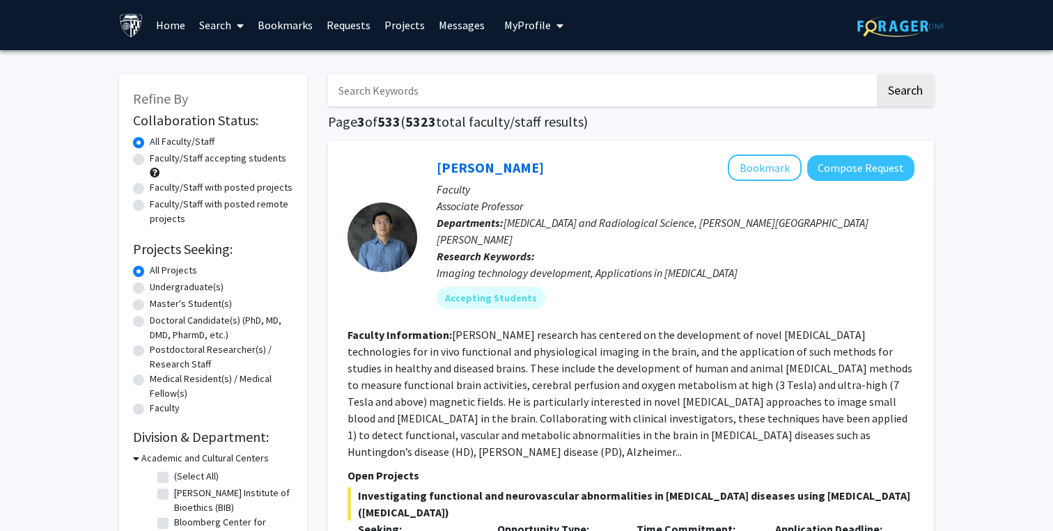
click at [447, 97] on input "Search Keywords" at bounding box center [601, 90] width 546 height 32
paste input "regenerative medicine"
type input "regenerative medicine"
click at [876, 74] on button "Search" at bounding box center [904, 90] width 57 height 32
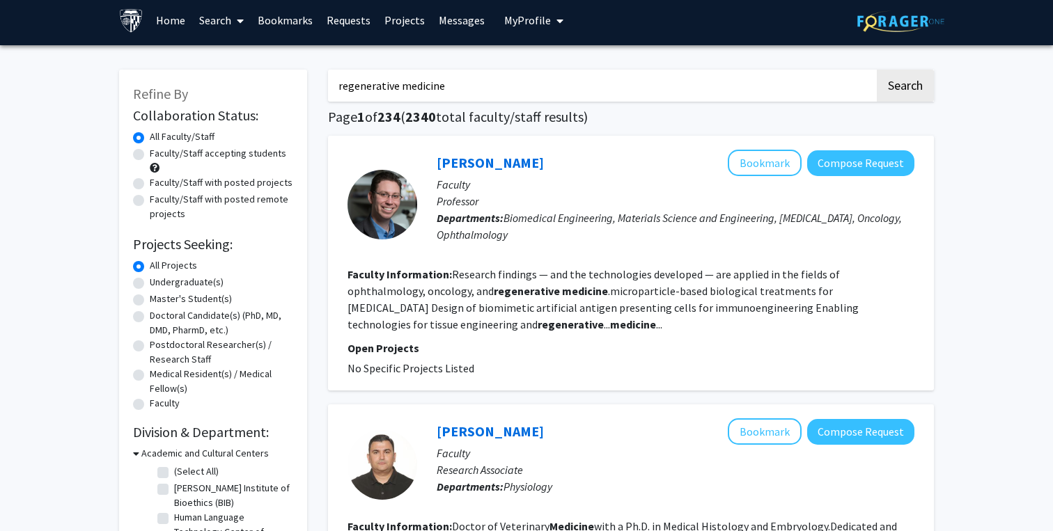
scroll to position [13, 0]
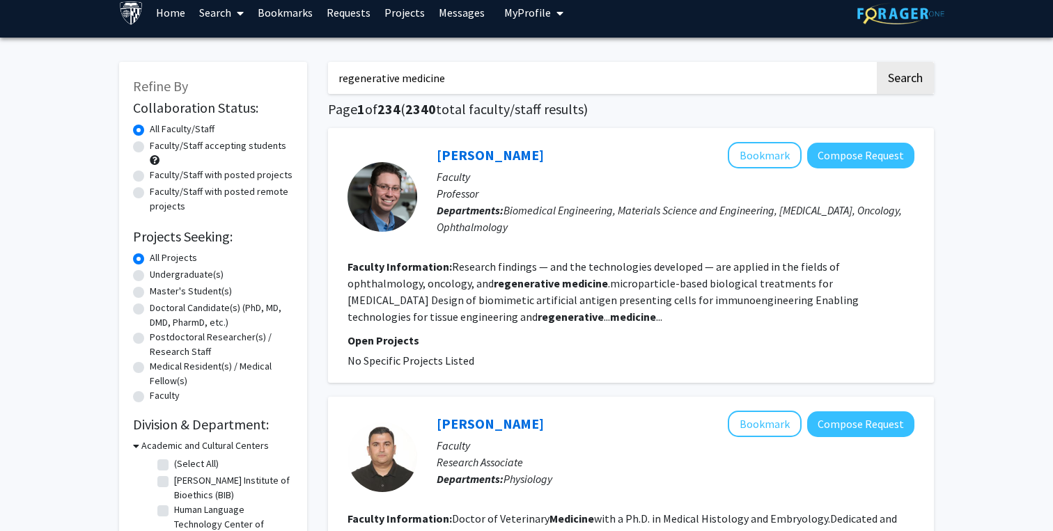
click at [535, 273] on fg-read-more "Research findings — and the technologies developed — are applied in the fields …" at bounding box center [602, 292] width 511 height 64
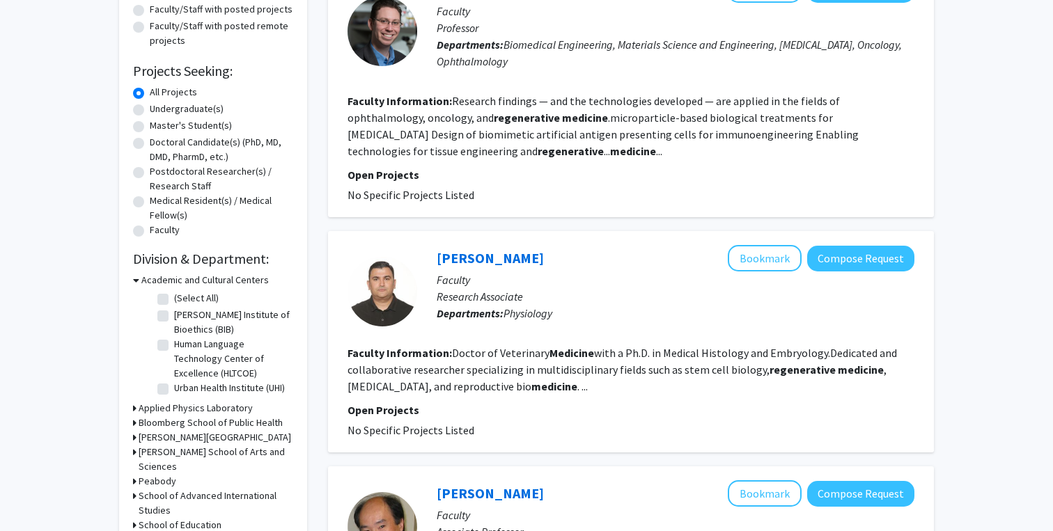
scroll to position [0, 0]
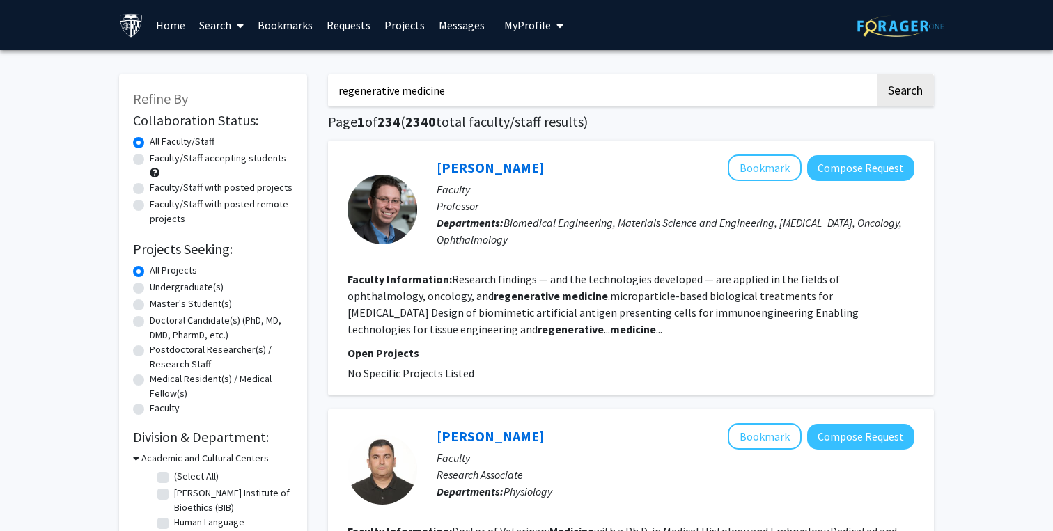
click at [150, 163] on label "Faculty/Staff accepting students" at bounding box center [218, 158] width 136 height 15
click at [150, 160] on input "Faculty/Staff accepting students" at bounding box center [154, 155] width 9 height 9
radio input "true"
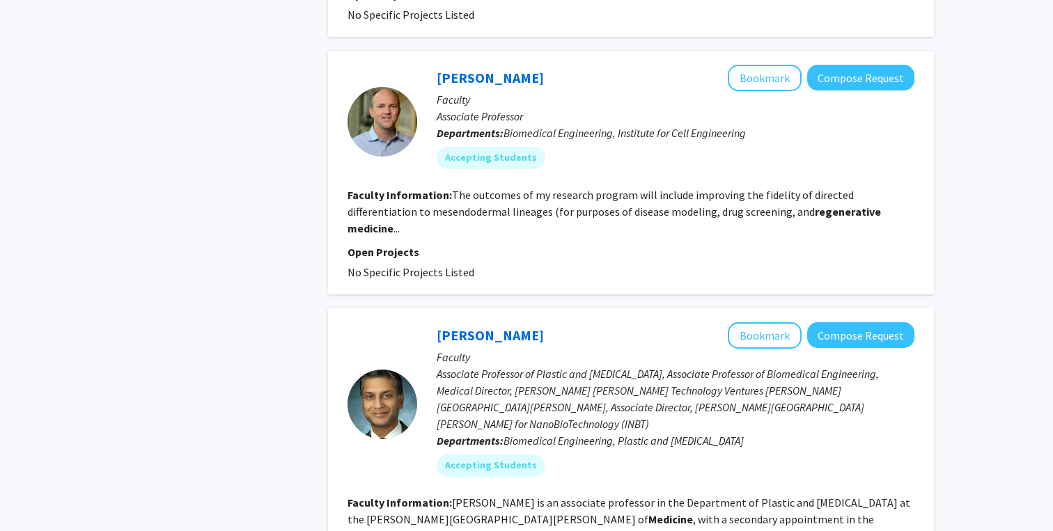
scroll to position [361, 0]
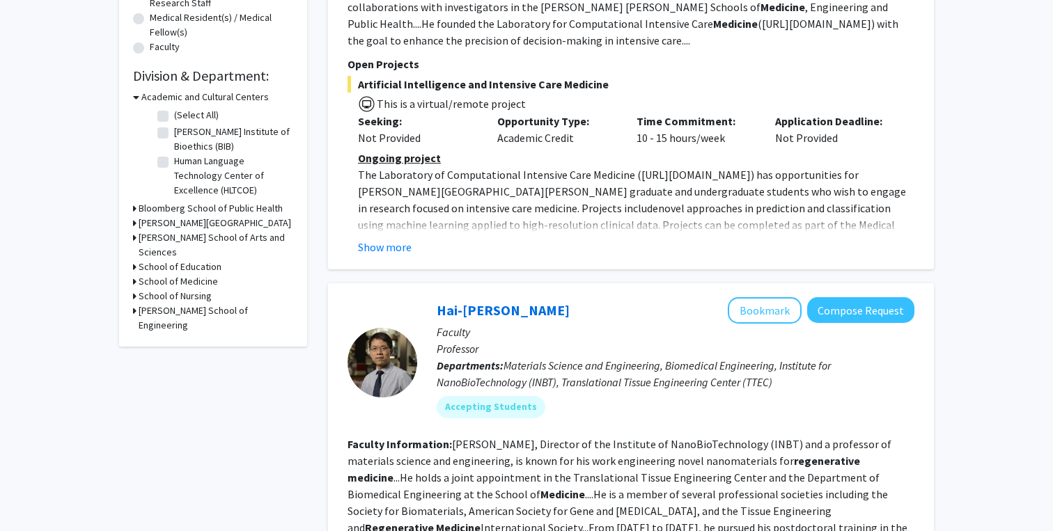
radio input "true"
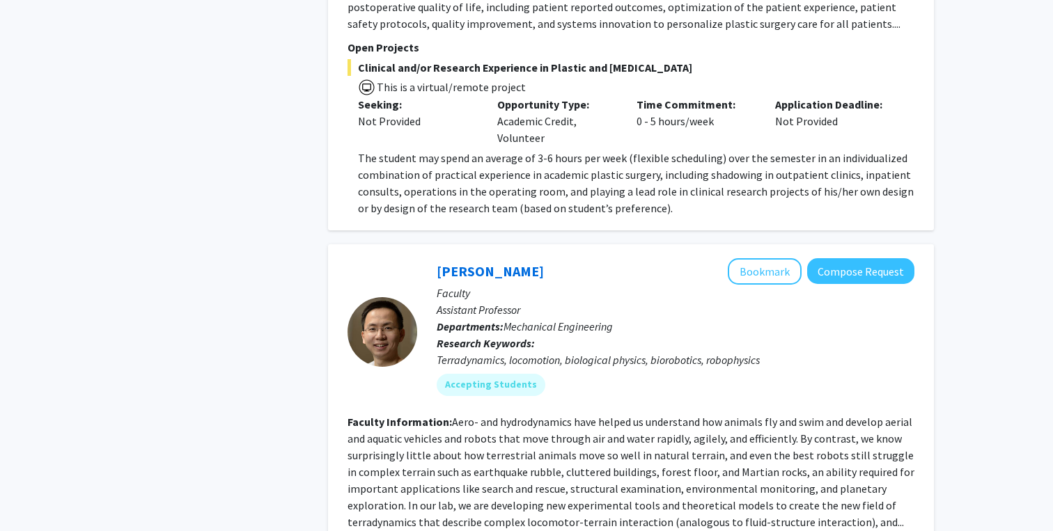
scroll to position [4948, 0]
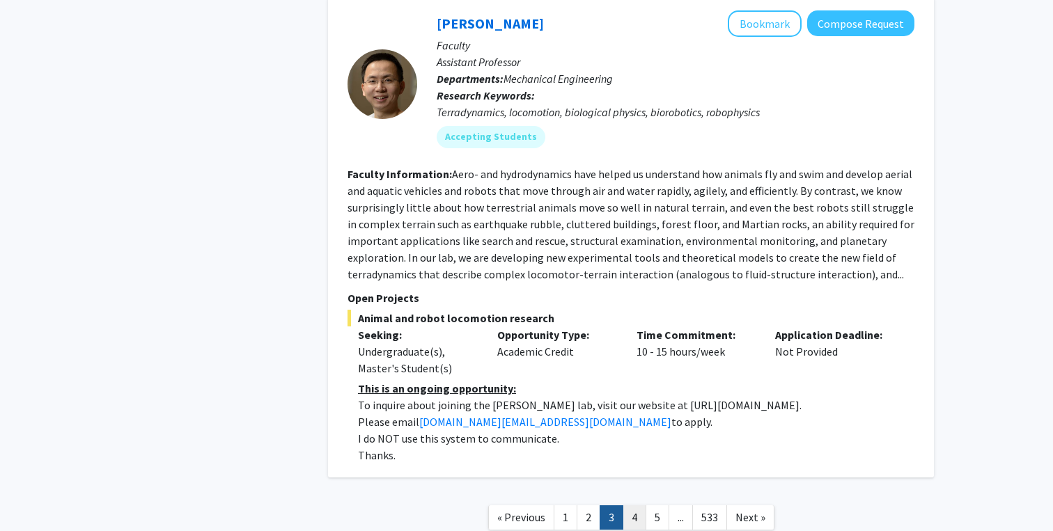
click at [634, 505] on link "4" at bounding box center [634, 517] width 24 height 24
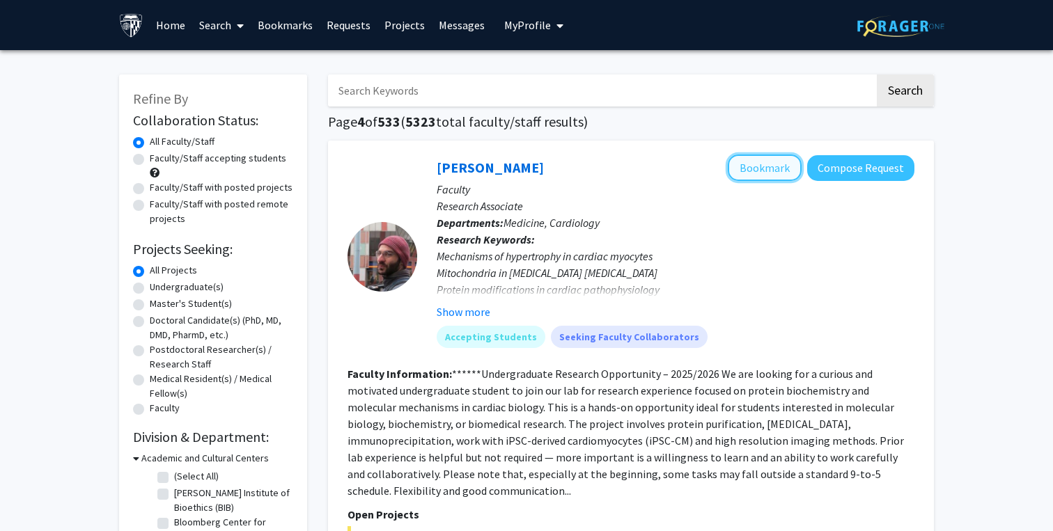
click at [775, 168] on button "Bookmark" at bounding box center [764, 168] width 74 height 26
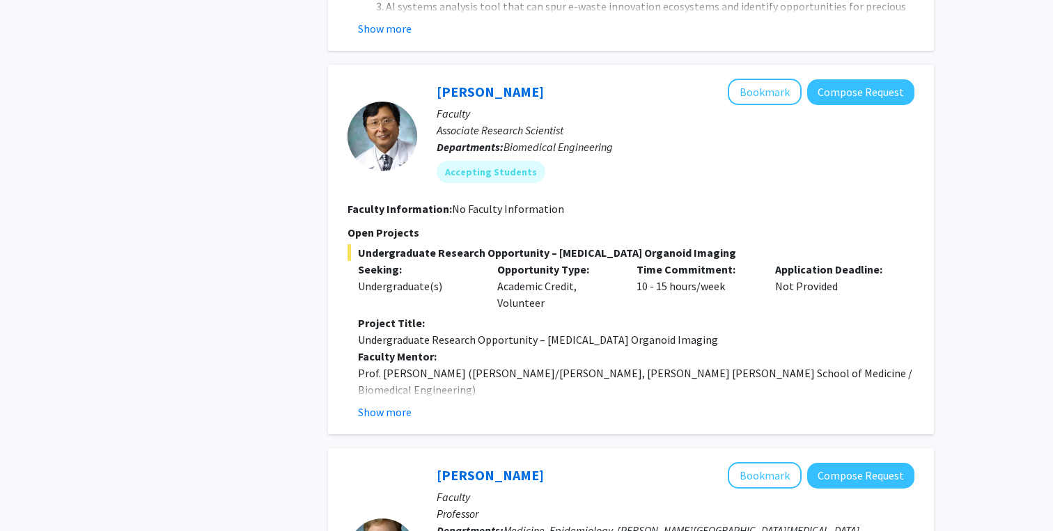
scroll to position [1724, 0]
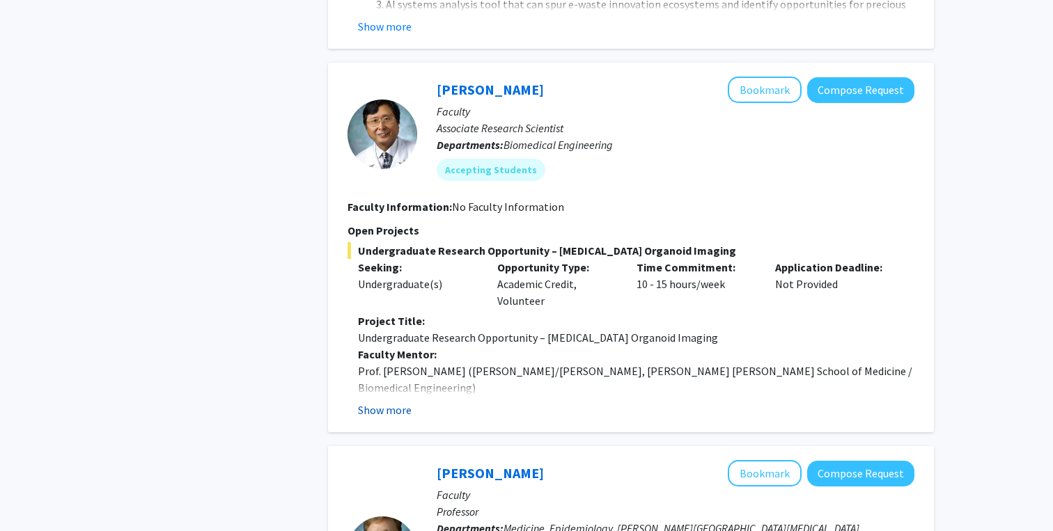
click at [398, 402] on button "Show more" at bounding box center [385, 410] width 54 height 17
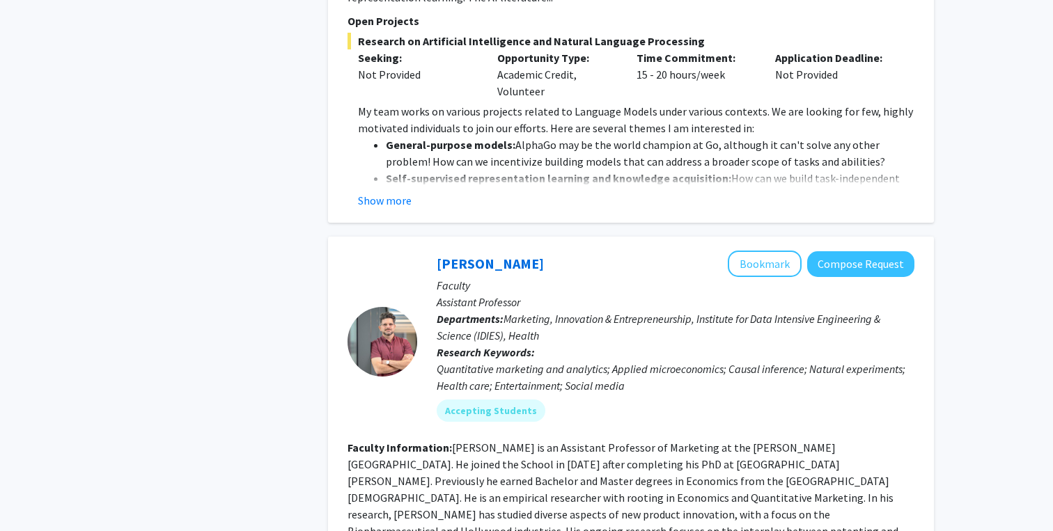
scroll to position [5356, 0]
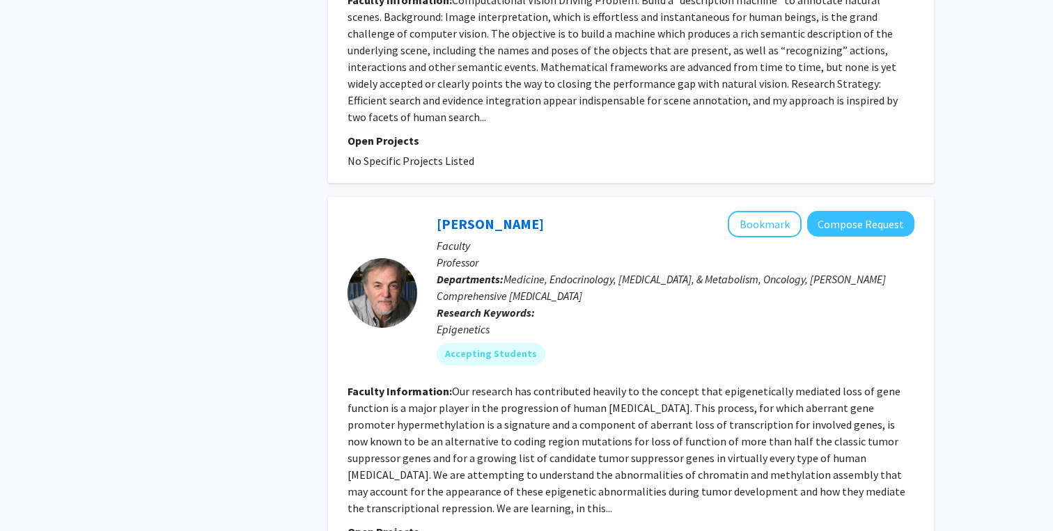
scroll to position [3868, 0]
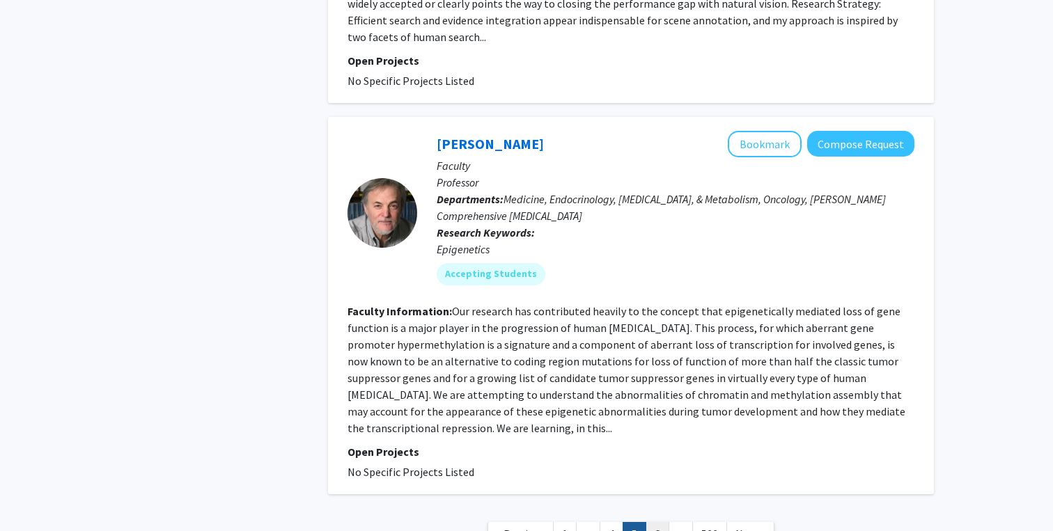
click at [655, 522] on link "6" at bounding box center [657, 534] width 24 height 24
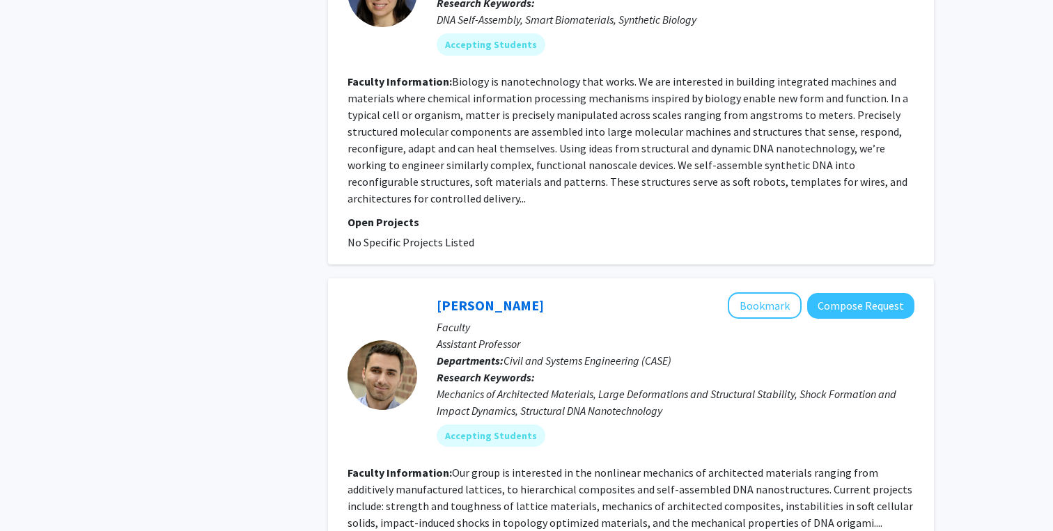
scroll to position [3126, 0]
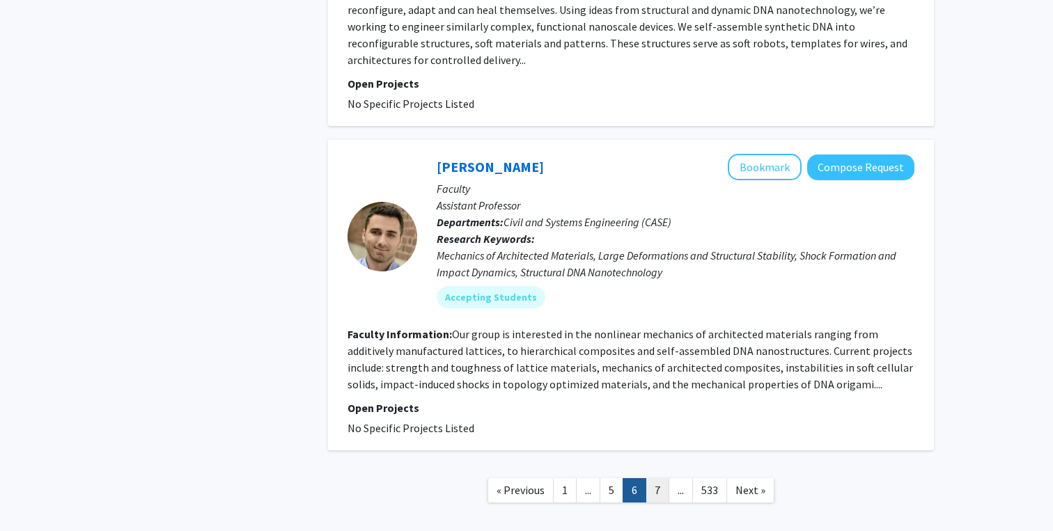
click at [660, 478] on link "7" at bounding box center [657, 490] width 24 height 24
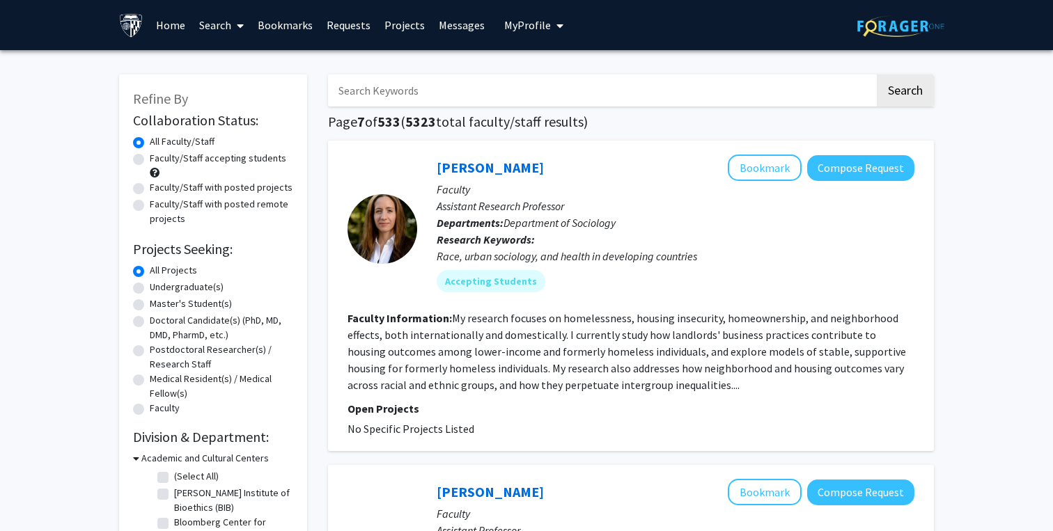
click at [395, 78] on input "Search Keywords" at bounding box center [601, 90] width 546 height 32
click at [425, 86] on input "Search Keywords" at bounding box center [601, 90] width 546 height 32
type input "gene regulation"
click at [876, 74] on button "Search" at bounding box center [904, 90] width 57 height 32
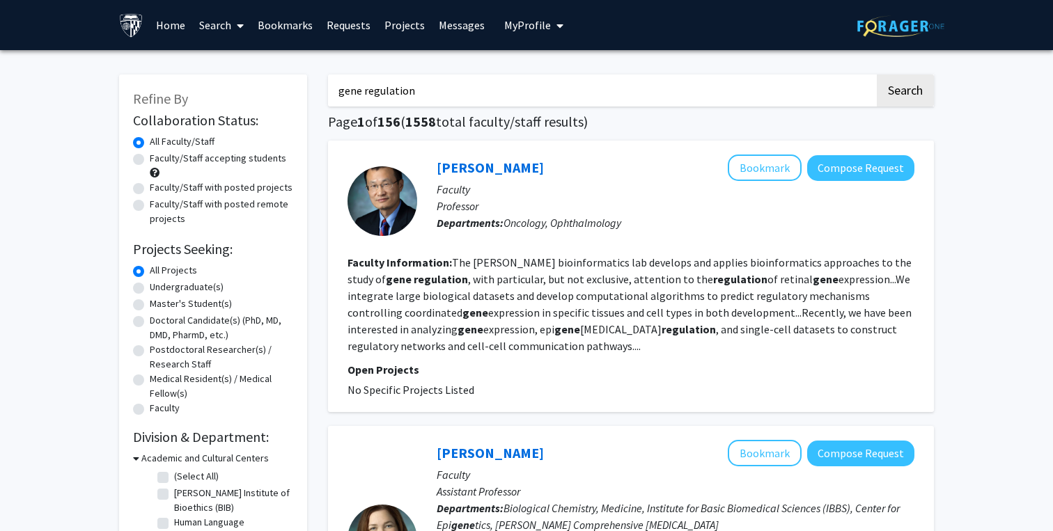
drag, startPoint x: 416, startPoint y: 97, endPoint x: 251, endPoint y: 95, distance: 165.0
click at [150, 284] on label "Undergraduate(s)" at bounding box center [187, 287] width 74 height 15
click at [150, 284] on input "Undergraduate(s)" at bounding box center [154, 284] width 9 height 9
radio input "true"
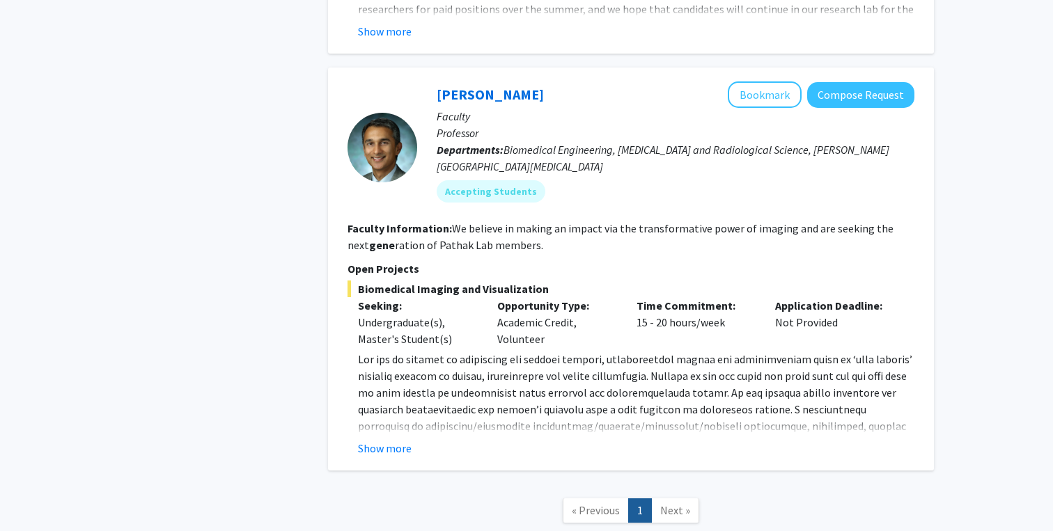
scroll to position [1543, 0]
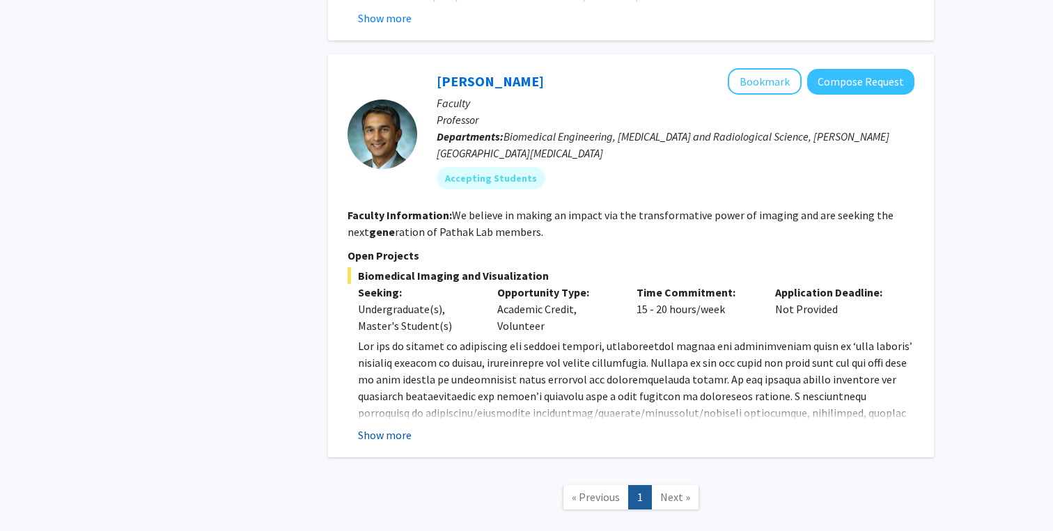
click at [404, 436] on button "Show more" at bounding box center [385, 435] width 54 height 17
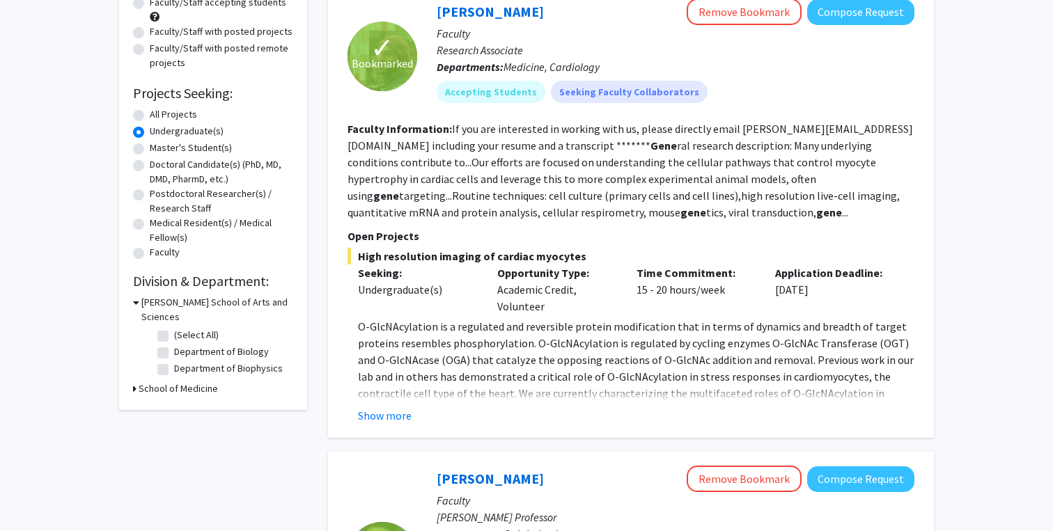
scroll to position [0, 0]
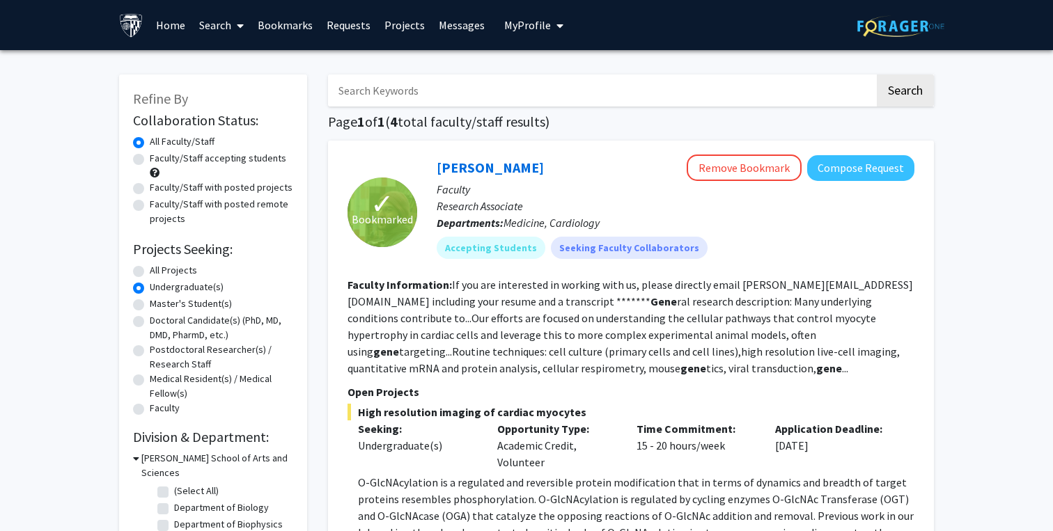
click at [396, 96] on input "Search Keywords" at bounding box center [601, 90] width 546 height 32
click at [913, 88] on button "Search" at bounding box center [904, 90] width 57 height 32
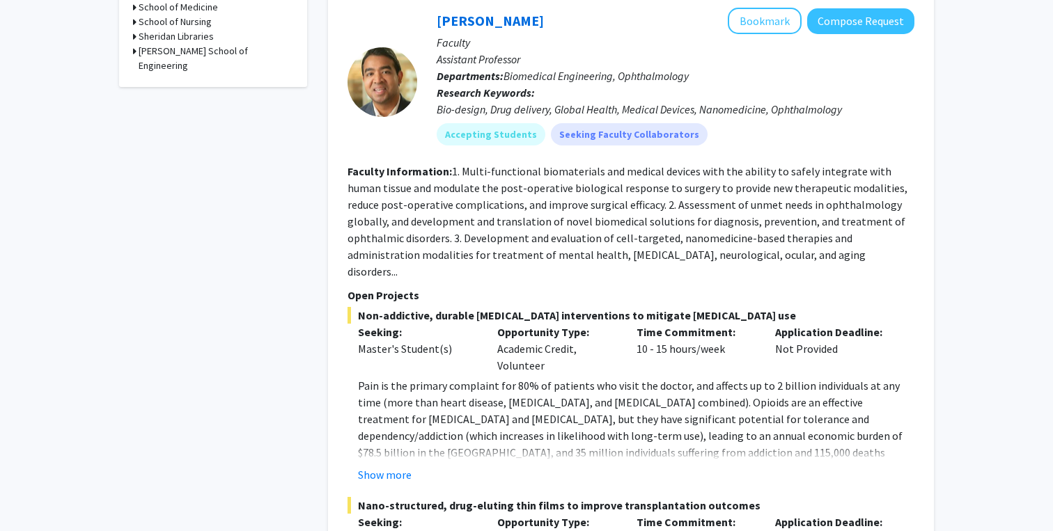
scroll to position [790, 0]
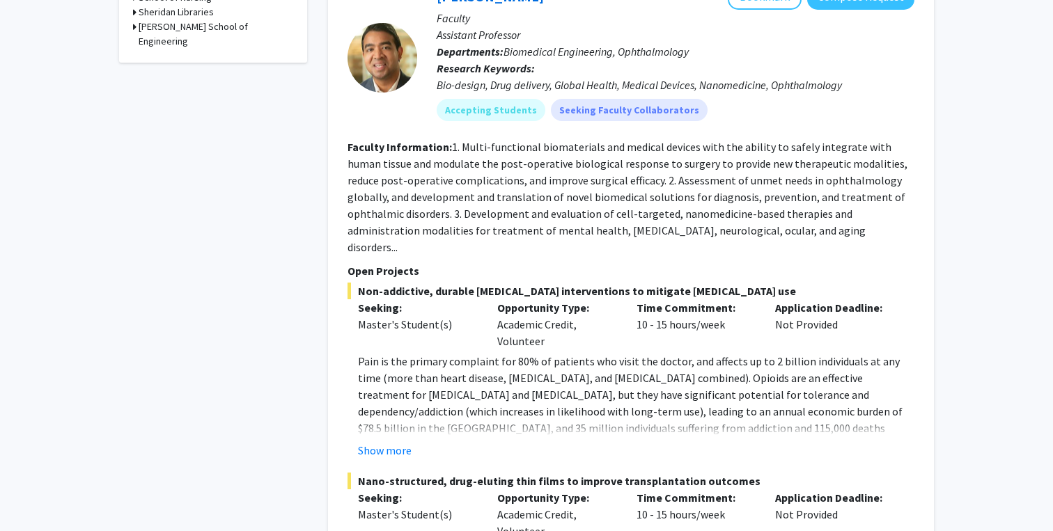
radio input "false"
radio input "true"
type input "gene regulation"
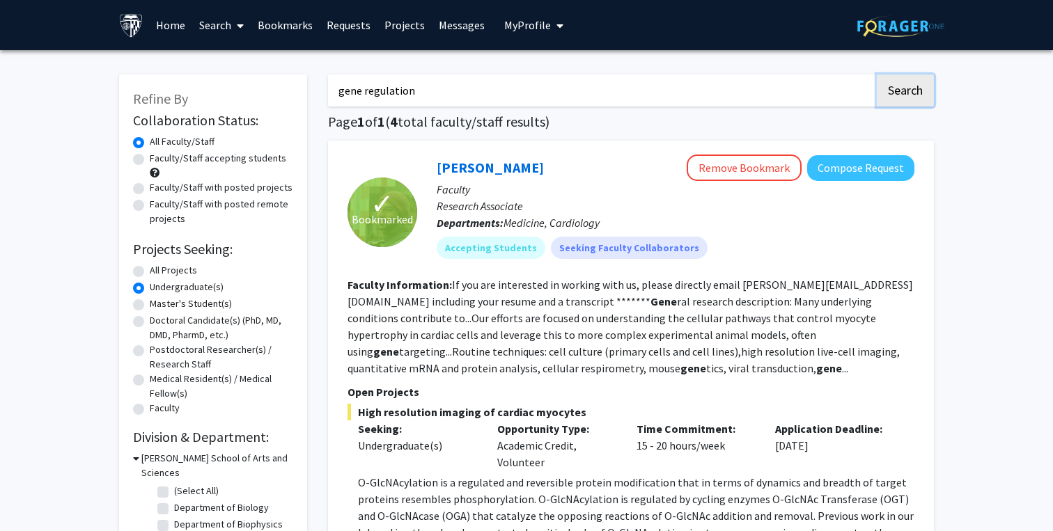
radio input "true"
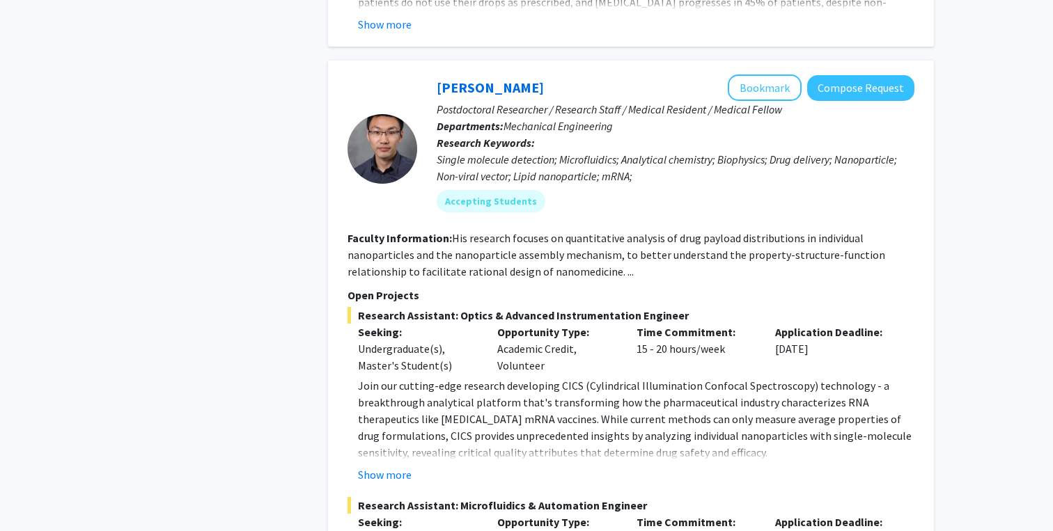
scroll to position [1603, 0]
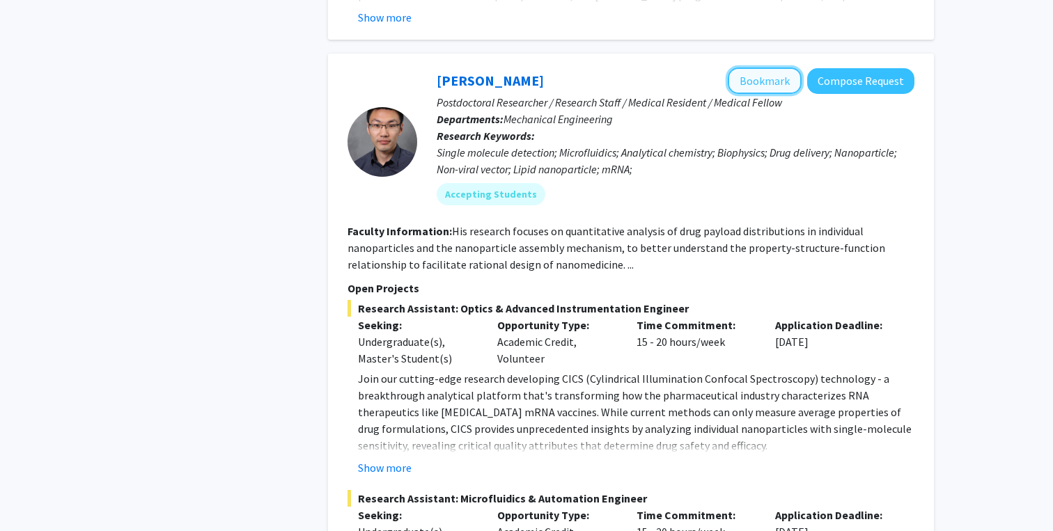
click at [766, 68] on button "Bookmark" at bounding box center [764, 81] width 74 height 26
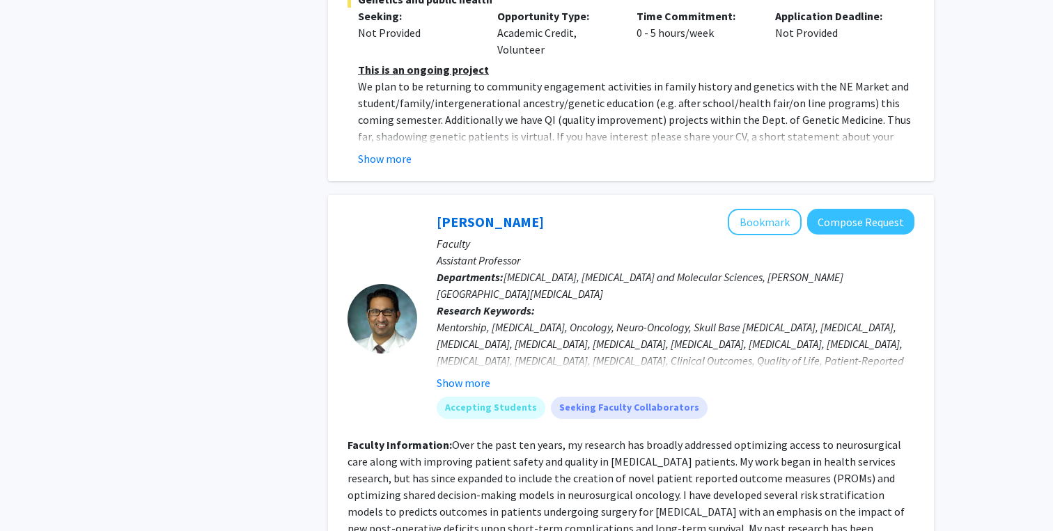
scroll to position [4138, 0]
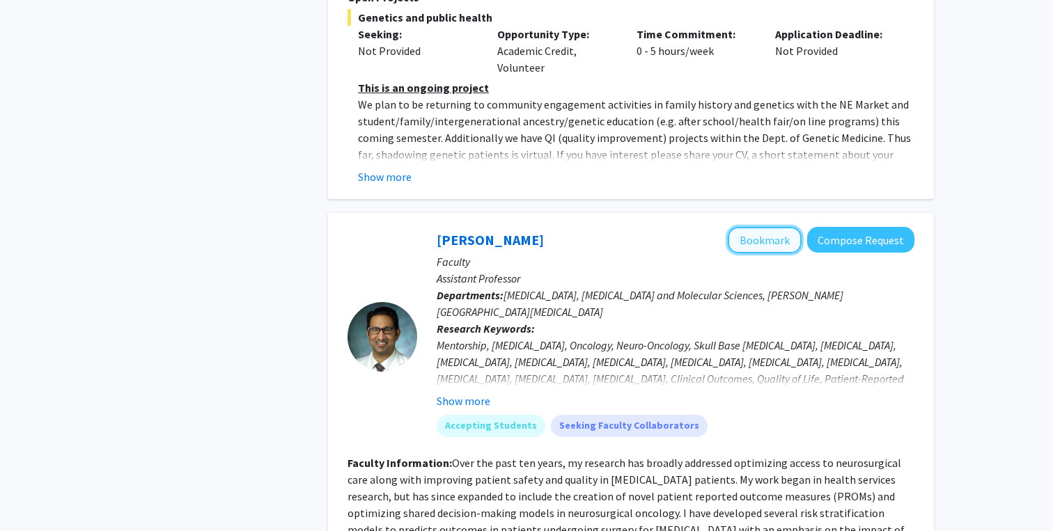
click at [775, 227] on button "Bookmark" at bounding box center [764, 240] width 74 height 26
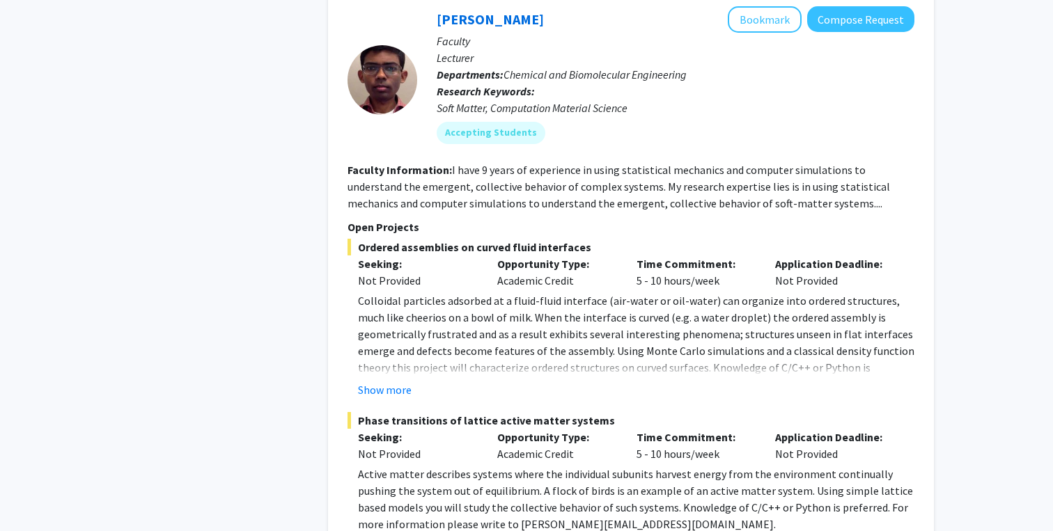
scroll to position [6695, 0]
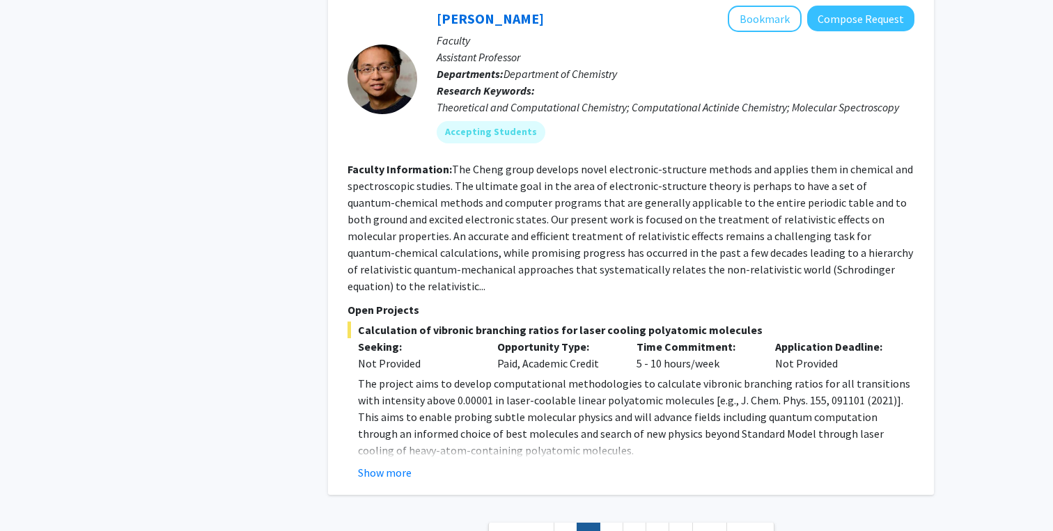
scroll to position [5110, 0]
click at [610, 522] on link "3" at bounding box center [611, 534] width 24 height 24
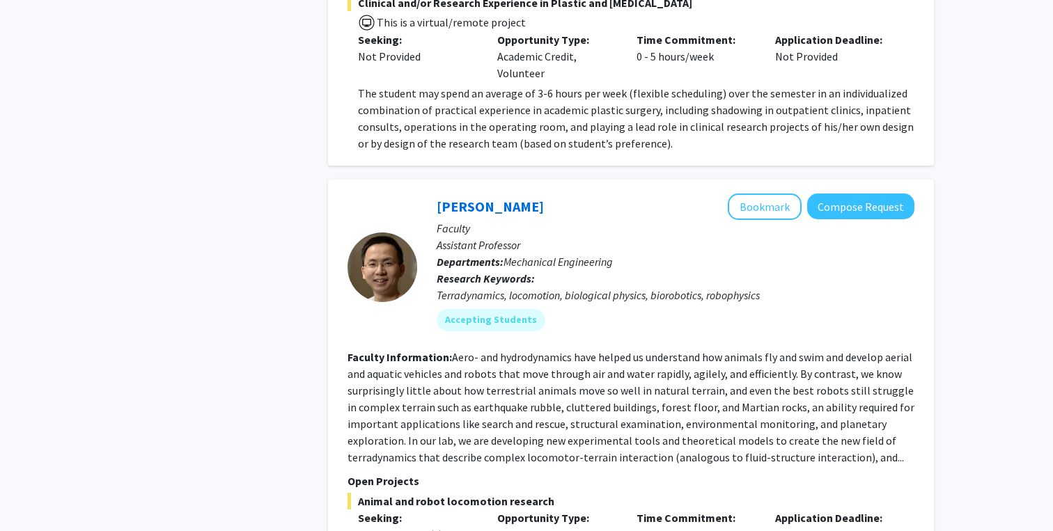
scroll to position [4948, 0]
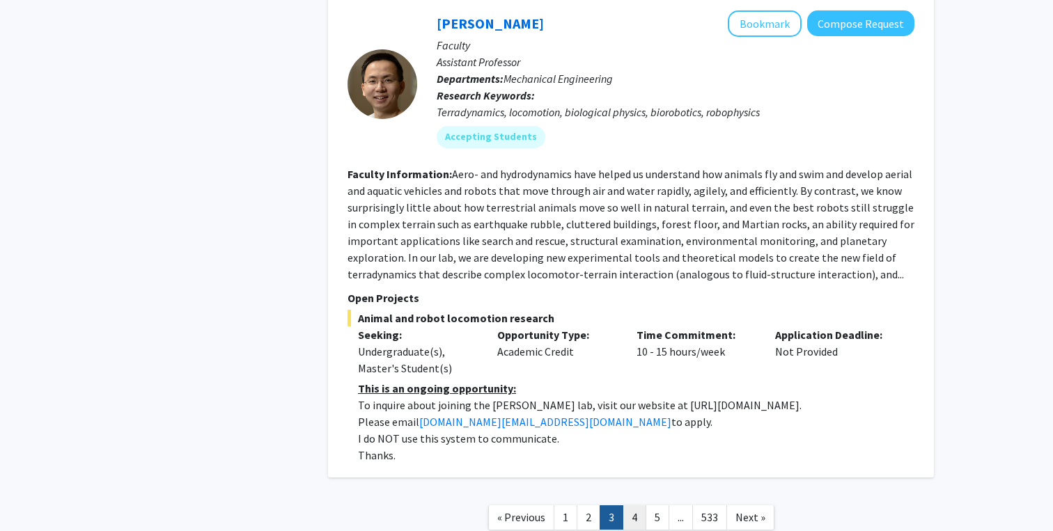
click at [636, 505] on link "4" at bounding box center [634, 517] width 24 height 24
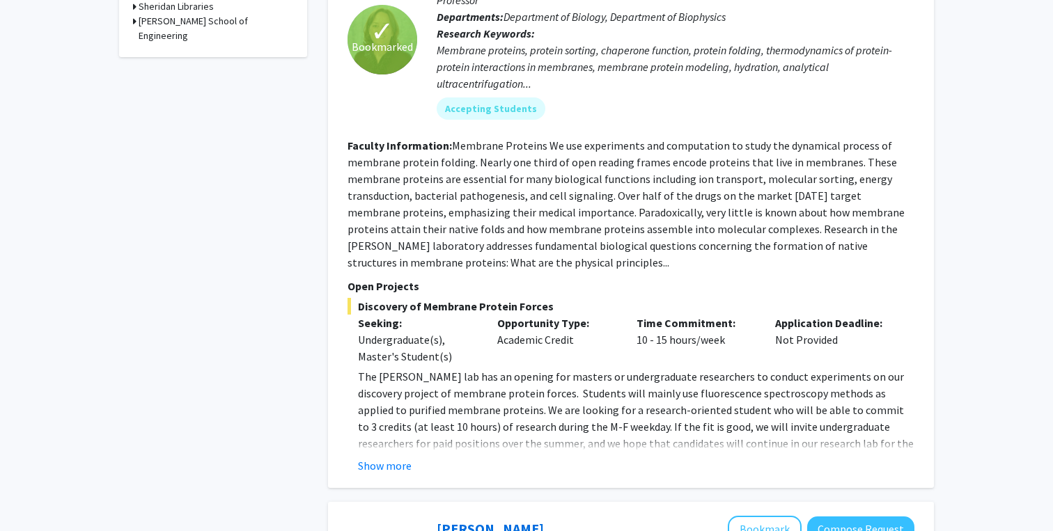
scroll to position [830, 0]
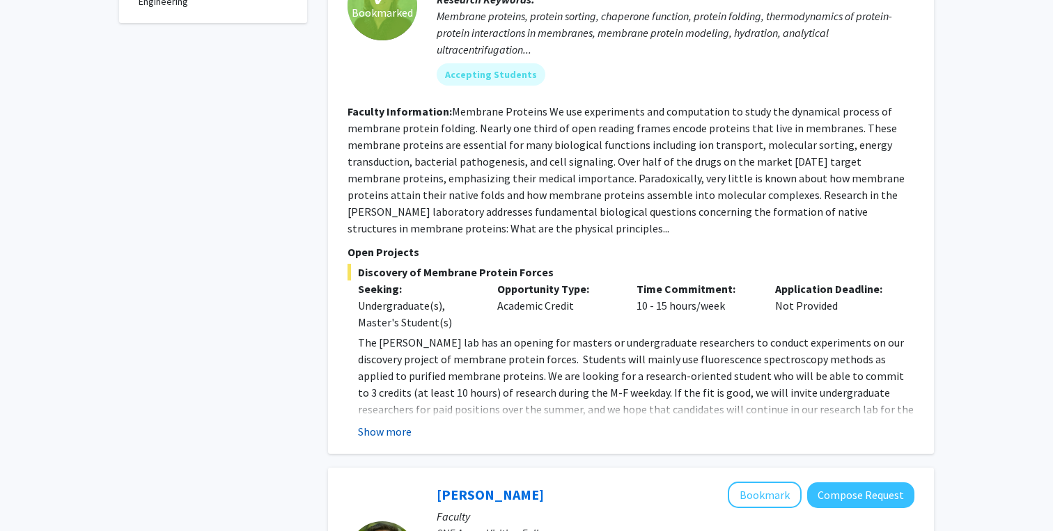
click at [389, 430] on button "Show more" at bounding box center [385, 431] width 54 height 17
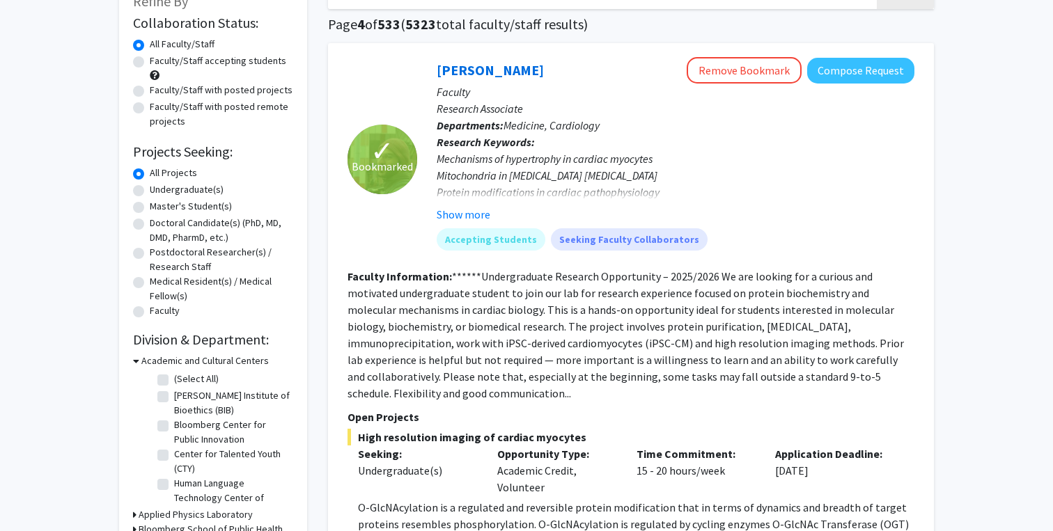
scroll to position [0, 0]
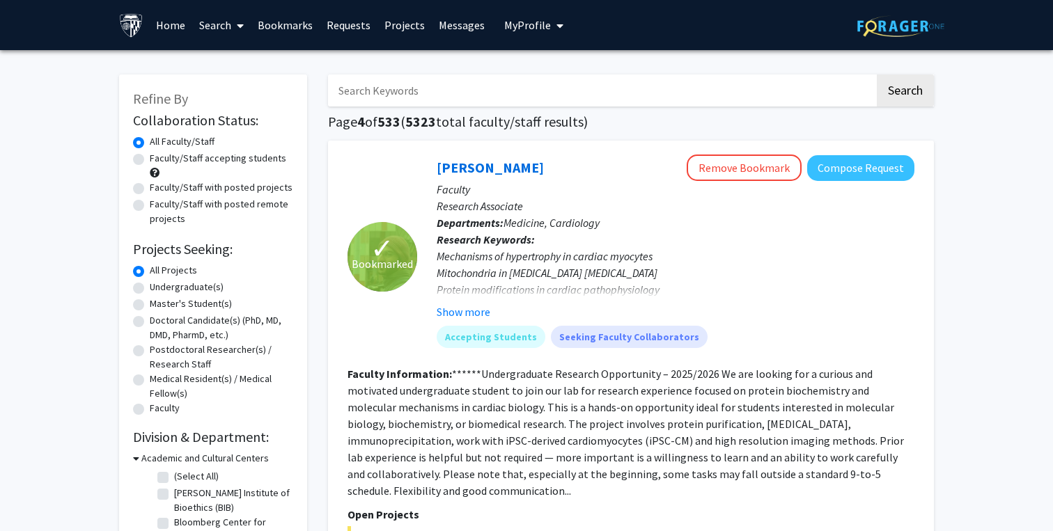
click at [397, 26] on link "Projects" at bounding box center [404, 25] width 54 height 49
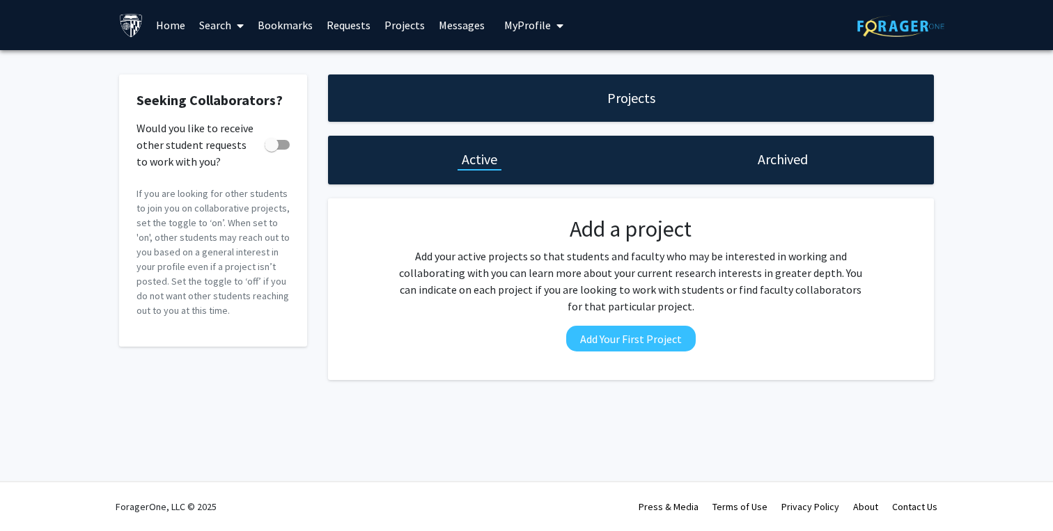
click at [290, 26] on link "Bookmarks" at bounding box center [285, 25] width 69 height 49
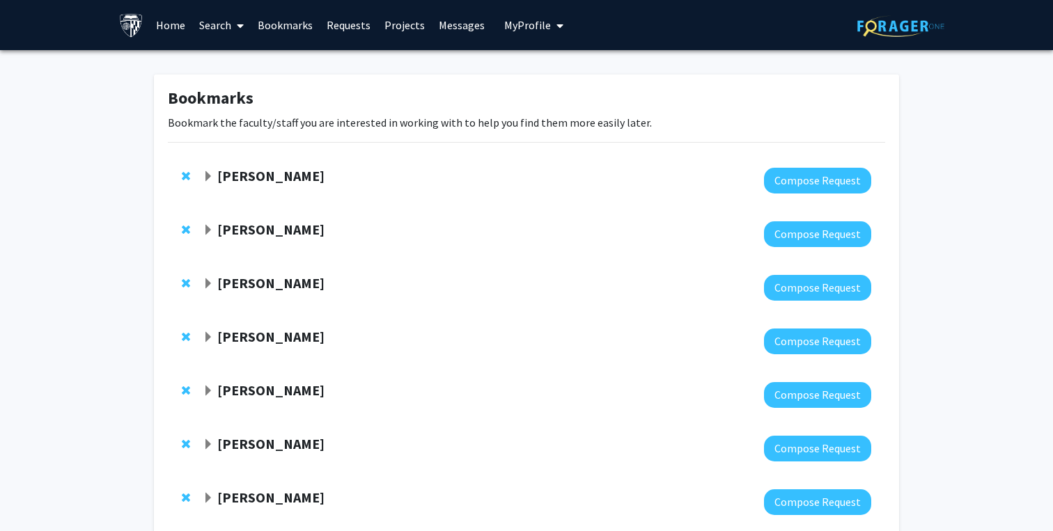
click at [206, 171] on span "Expand Raj Mukherjee Bookmark" at bounding box center [208, 176] width 11 height 11
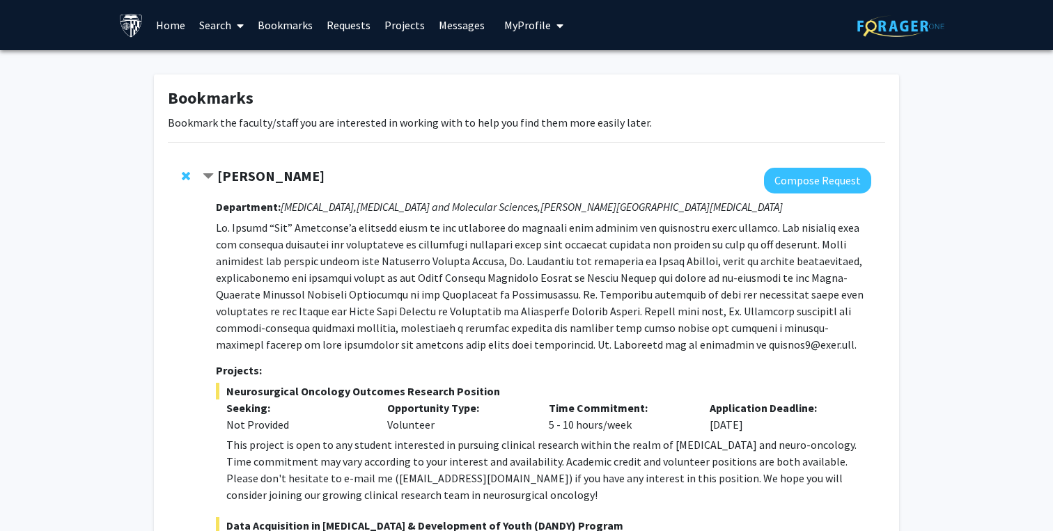
click at [206, 171] on span "Contract Raj Mukherjee Bookmark" at bounding box center [208, 176] width 11 height 11
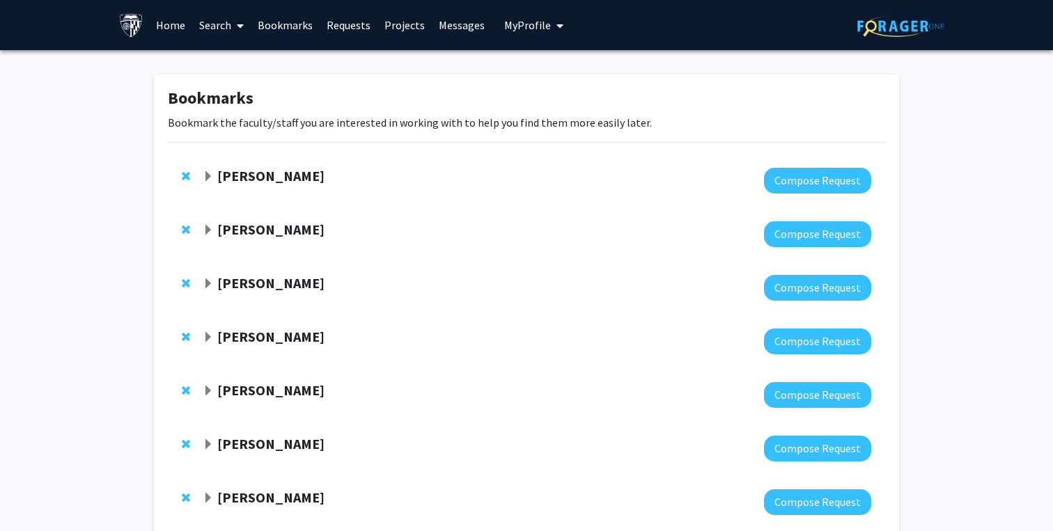
click at [209, 225] on span "Expand Yannis Paulus Bookmark" at bounding box center [208, 230] width 11 height 11
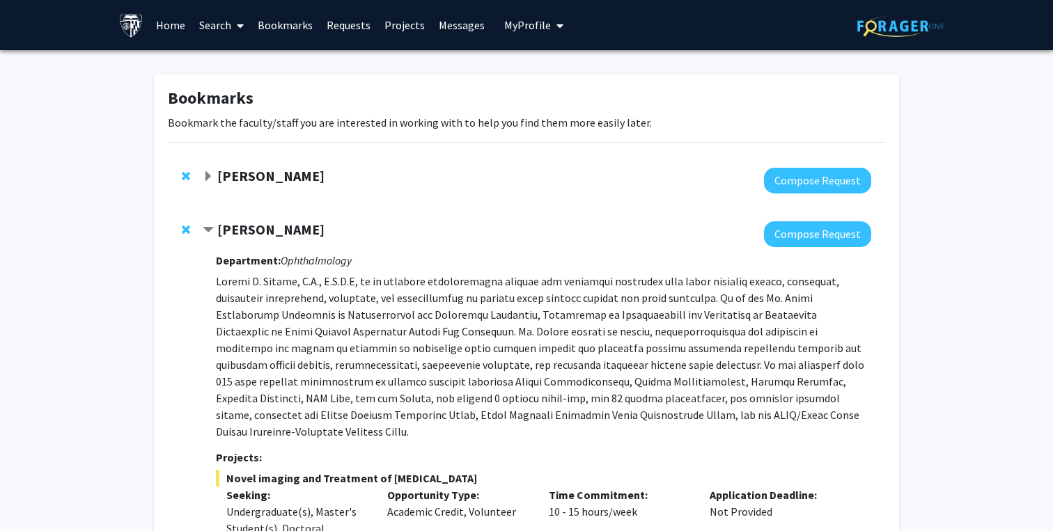
click at [209, 225] on span "Contract Yannis Paulus Bookmark" at bounding box center [208, 230] width 11 height 11
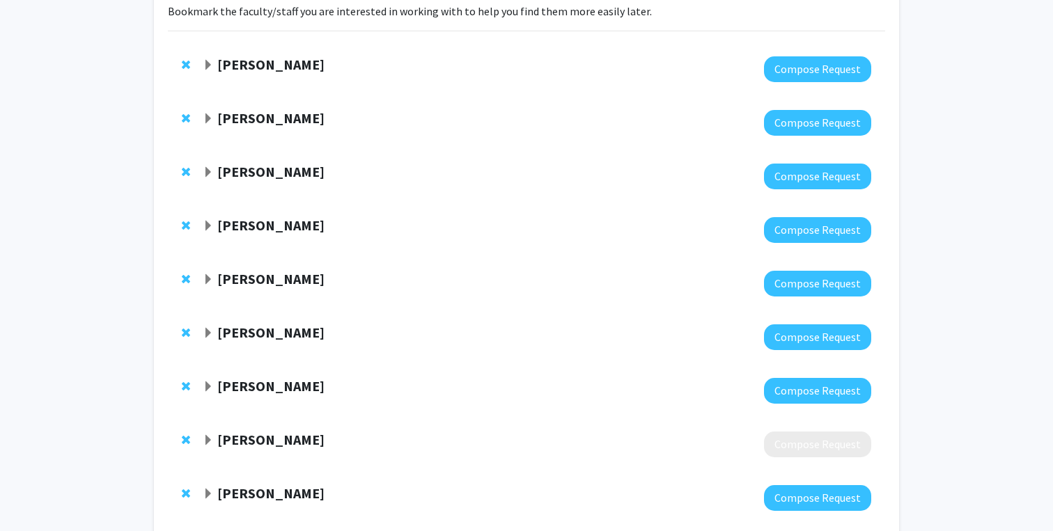
scroll to position [97, 0]
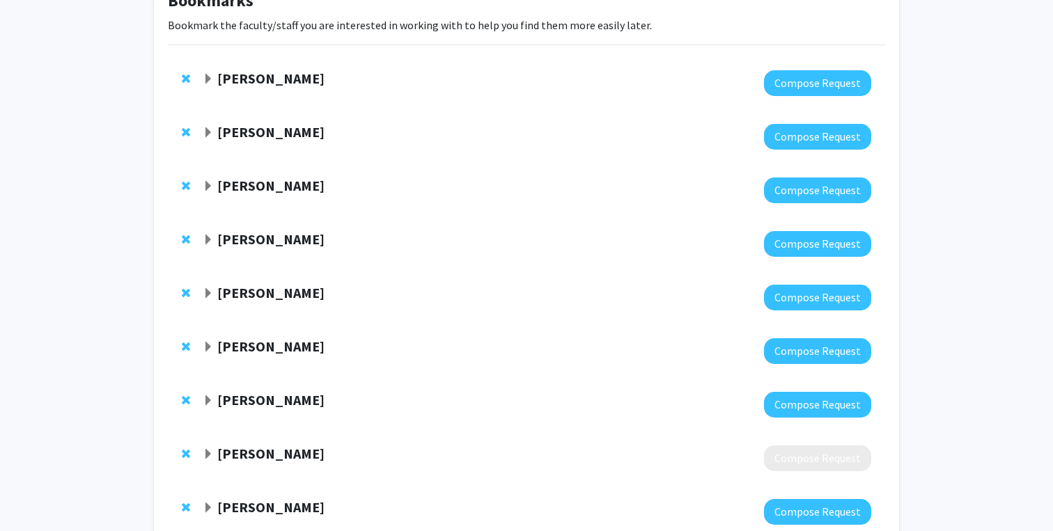
click at [207, 187] on span "Expand Utthara Nayar Bookmark" at bounding box center [208, 186] width 11 height 11
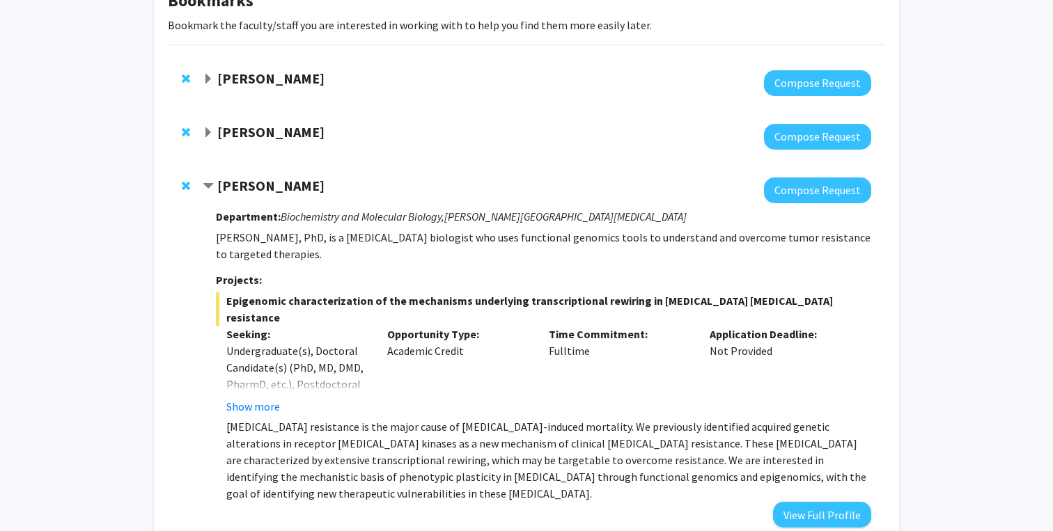
click at [207, 187] on span "Contract Utthara Nayar Bookmark" at bounding box center [208, 186] width 11 height 11
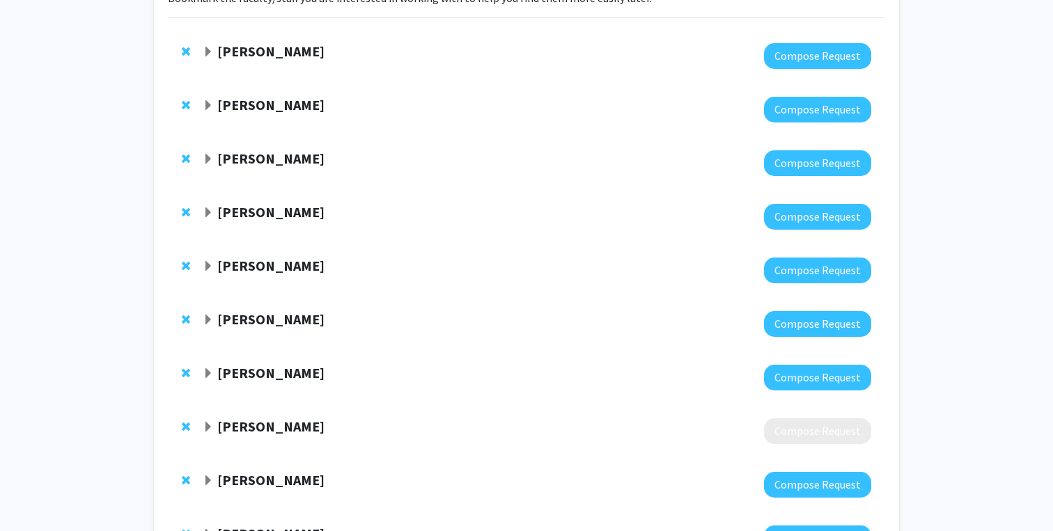
scroll to position [126, 0]
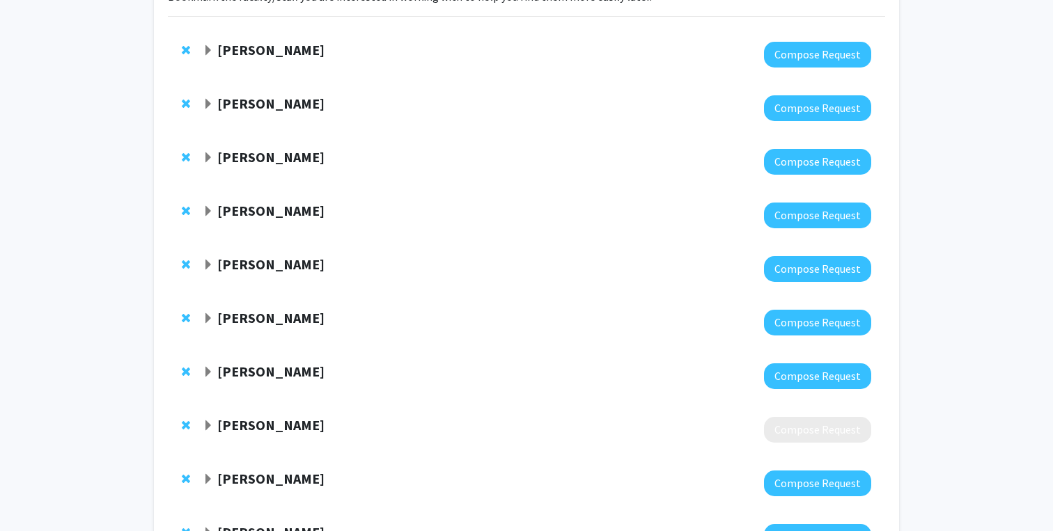
click at [207, 316] on span "Expand Karen Fleming Bookmark" at bounding box center [208, 318] width 11 height 11
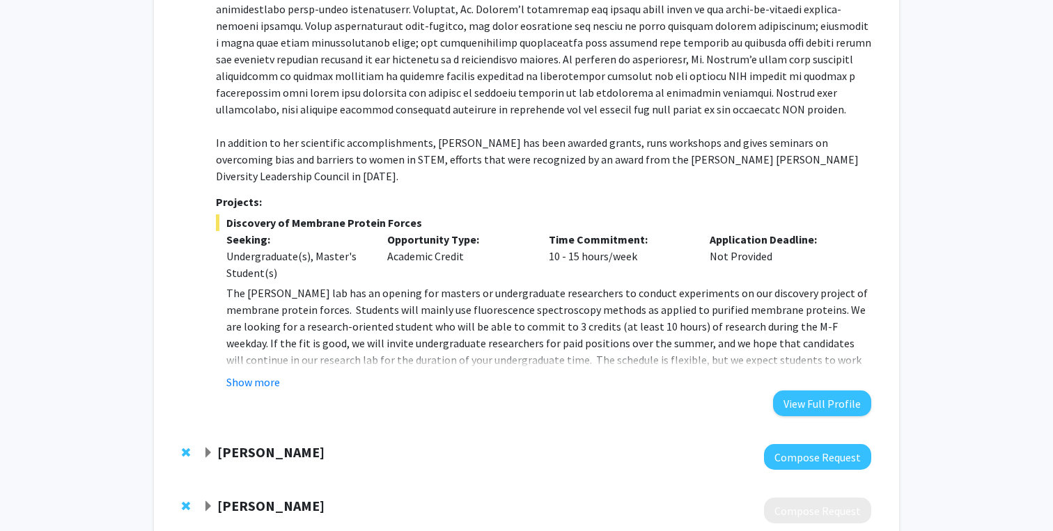
scroll to position [605, 0]
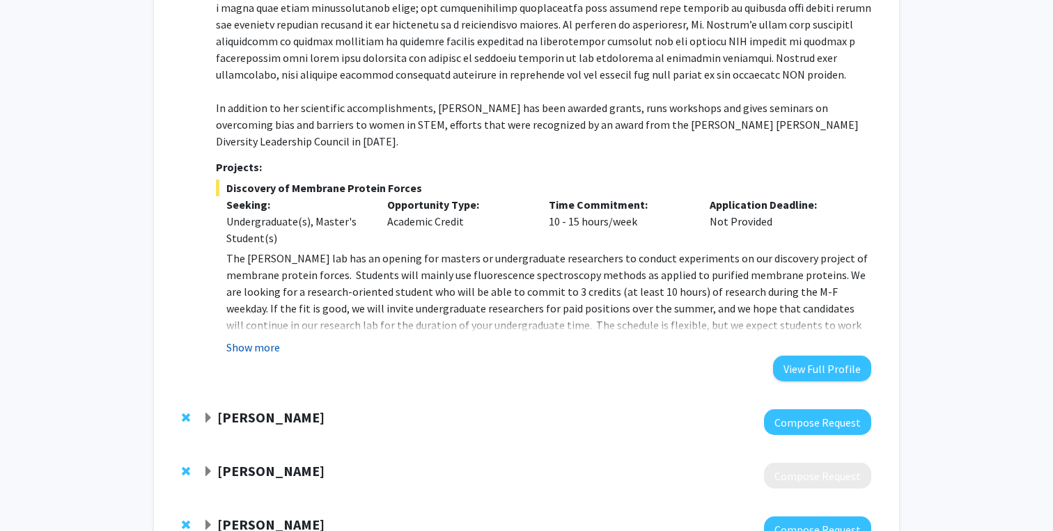
click at [268, 339] on button "Show more" at bounding box center [253, 347] width 54 height 17
